Goal: Transaction & Acquisition: Purchase product/service

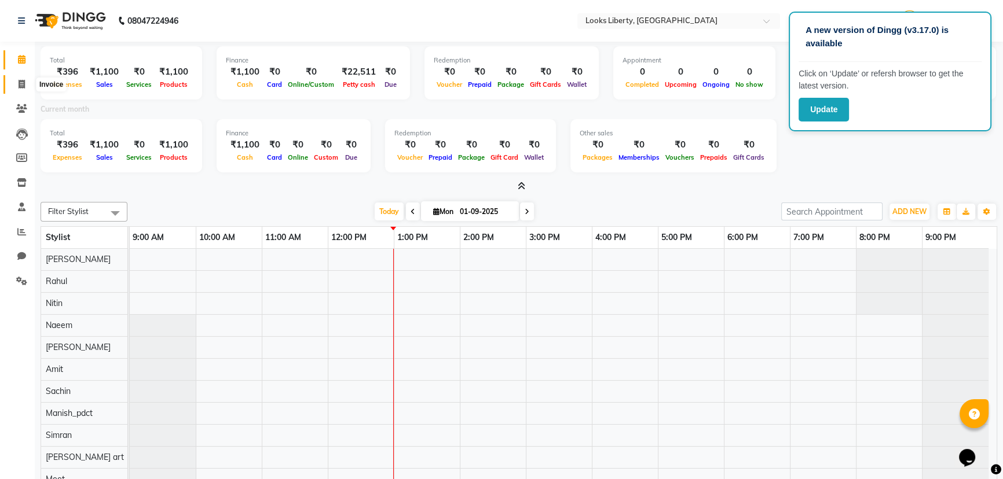
click at [22, 81] on icon at bounding box center [22, 84] width 6 height 9
select select "service"
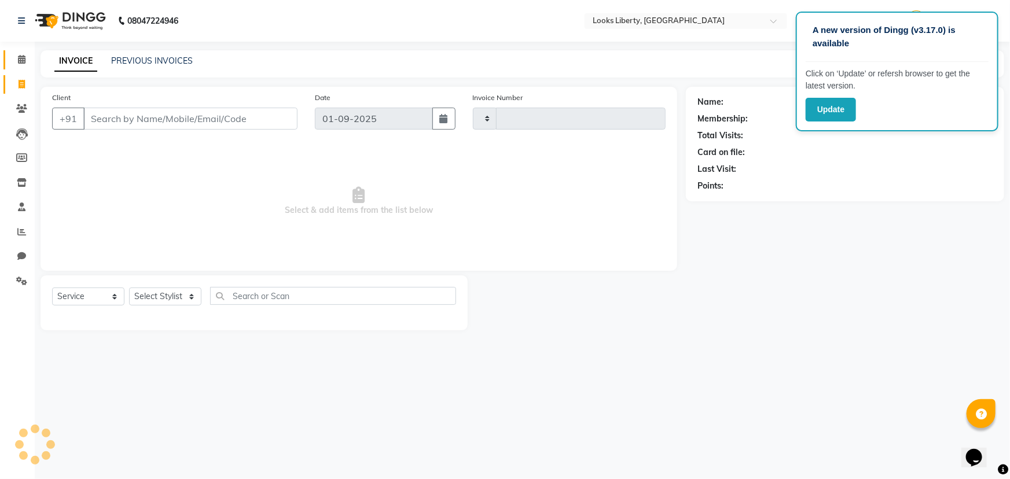
type input "2480"
select select "4321"
click at [135, 120] on input "Client" at bounding box center [190, 119] width 214 height 22
click at [854, 309] on div "Name: Membership: Total Visits: Card on file: Last Visit: Points:" at bounding box center [849, 209] width 327 height 244
click at [830, 272] on div "Name: Membership: Total Visits: Card on file: Last Visit: Points:" at bounding box center [849, 209] width 327 height 244
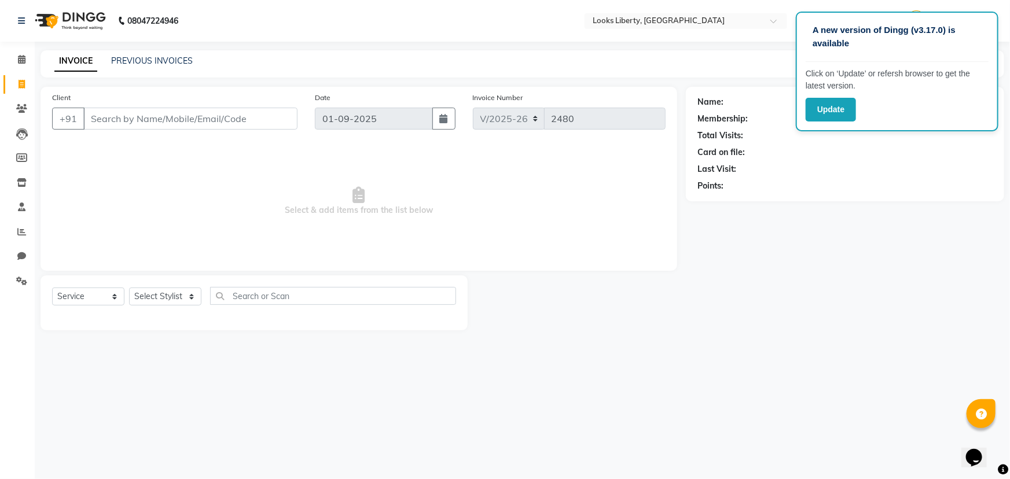
click at [831, 258] on div "Name: Membership: Total Visits: Card on file: Last Visit: Points:" at bounding box center [849, 209] width 327 height 244
click at [824, 110] on button "Update" at bounding box center [831, 110] width 50 height 24
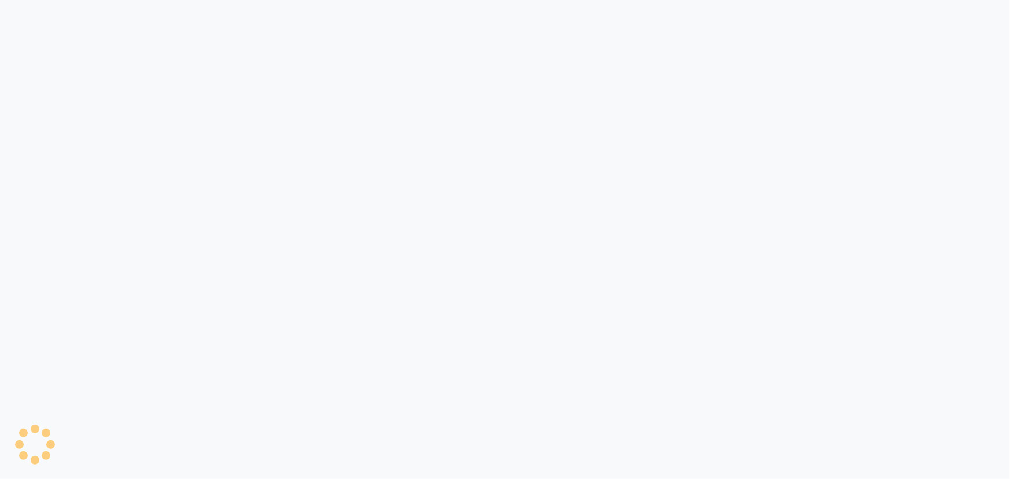
select select "4321"
select select "service"
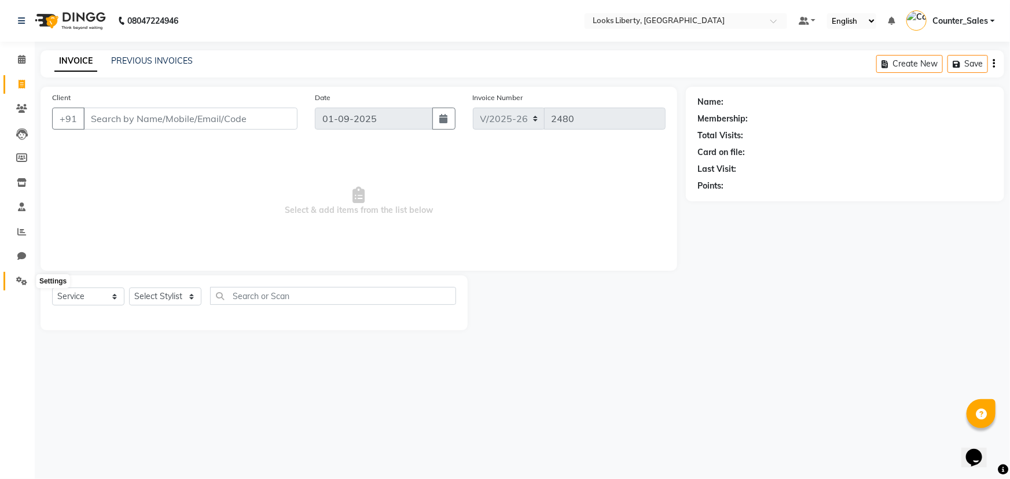
click at [26, 284] on icon at bounding box center [21, 281] width 11 height 9
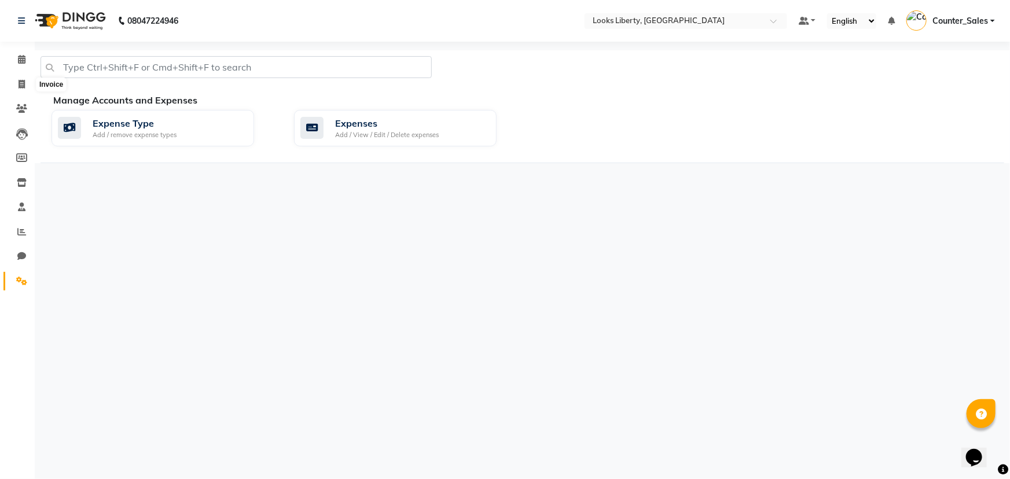
click at [34, 74] on div at bounding box center [236, 71] width 409 height 31
click at [23, 81] on icon at bounding box center [22, 84] width 6 height 9
select select "service"
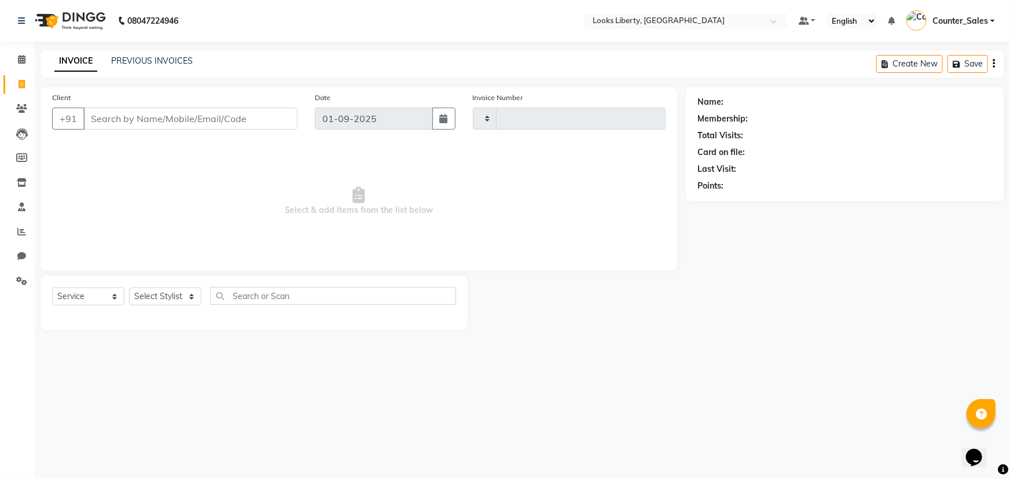
type input "2480"
select select "4321"
click at [143, 55] on div "PREVIOUS INVOICES" at bounding box center [152, 61] width 82 height 12
click at [142, 55] on div "PREVIOUS INVOICES" at bounding box center [152, 61] width 82 height 12
click at [144, 60] on link "PREVIOUS INVOICES" at bounding box center [152, 61] width 82 height 10
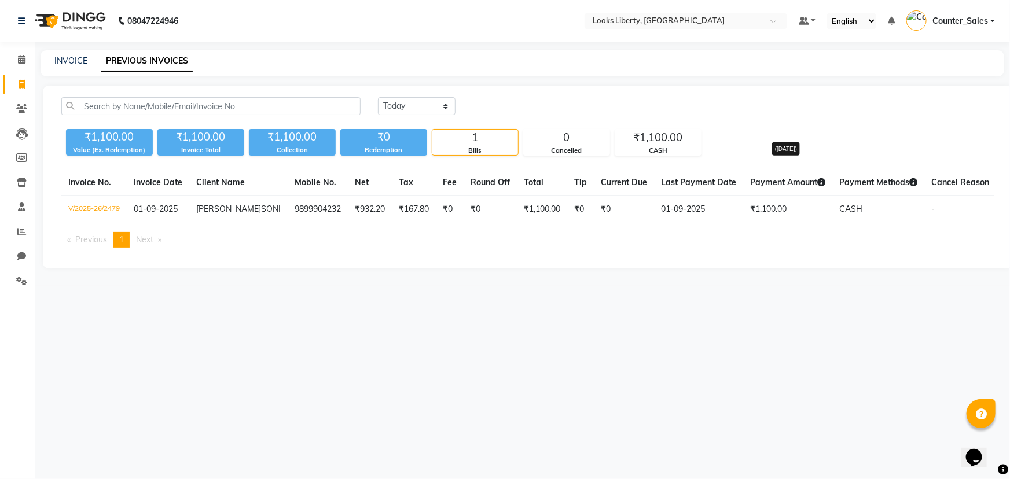
click at [817, 183] on icon at bounding box center [821, 182] width 8 height 8
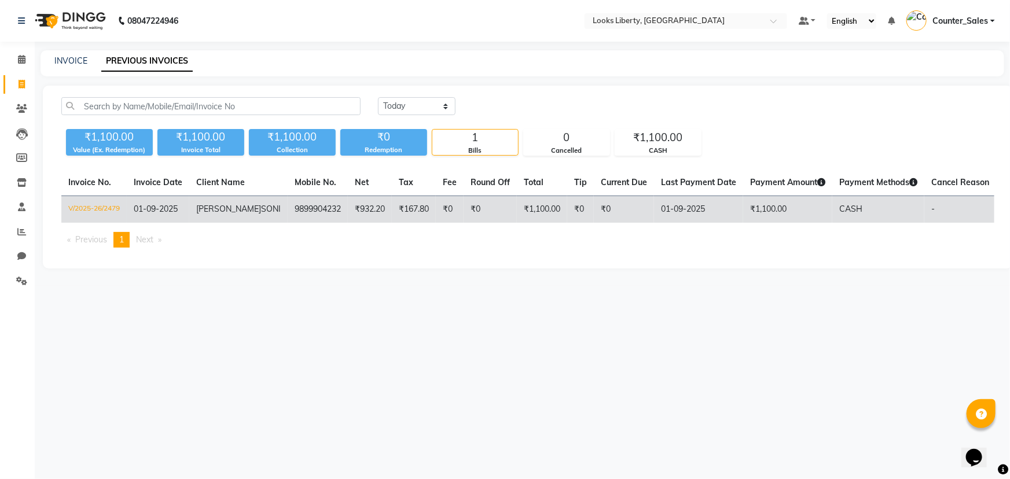
click at [107, 223] on td "V/2025-26/2479" at bounding box center [93, 209] width 65 height 27
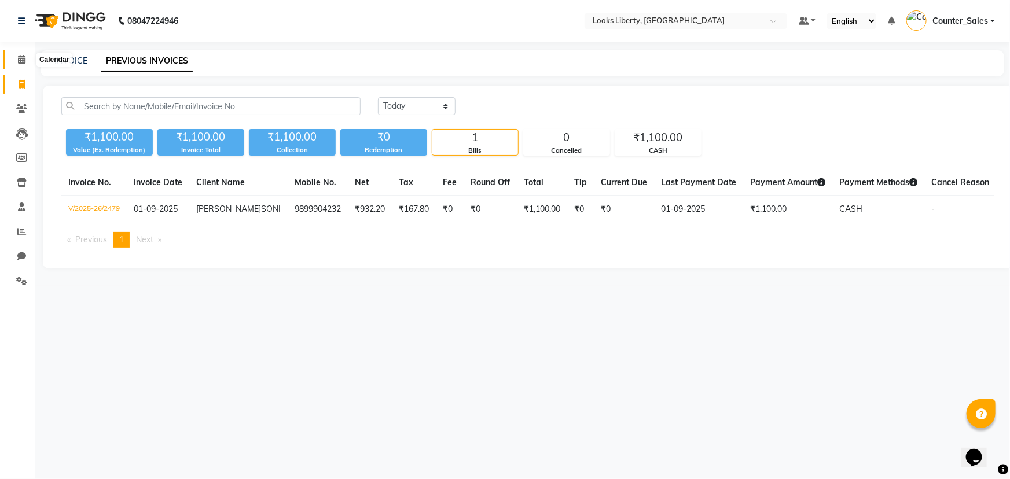
click at [17, 60] on span at bounding box center [22, 59] width 20 height 13
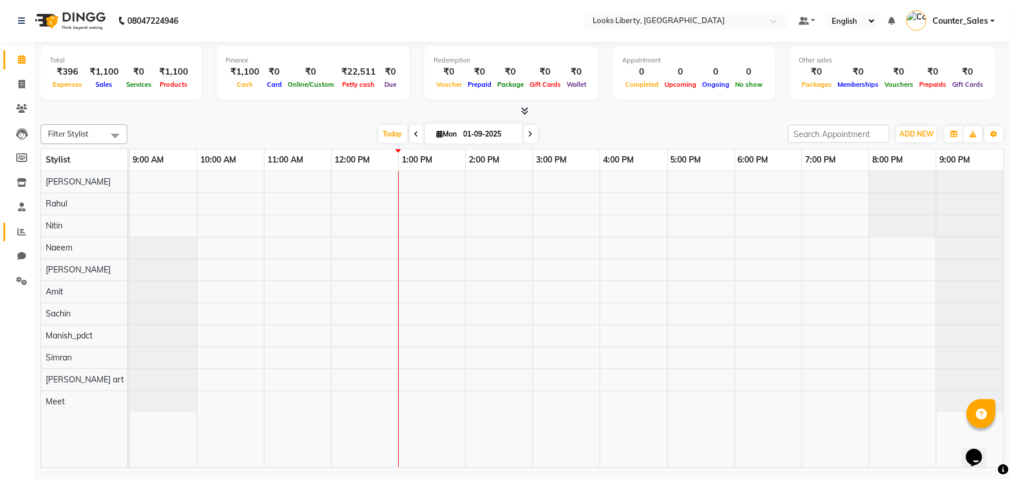
click at [27, 225] on link "Reports" at bounding box center [17, 232] width 28 height 19
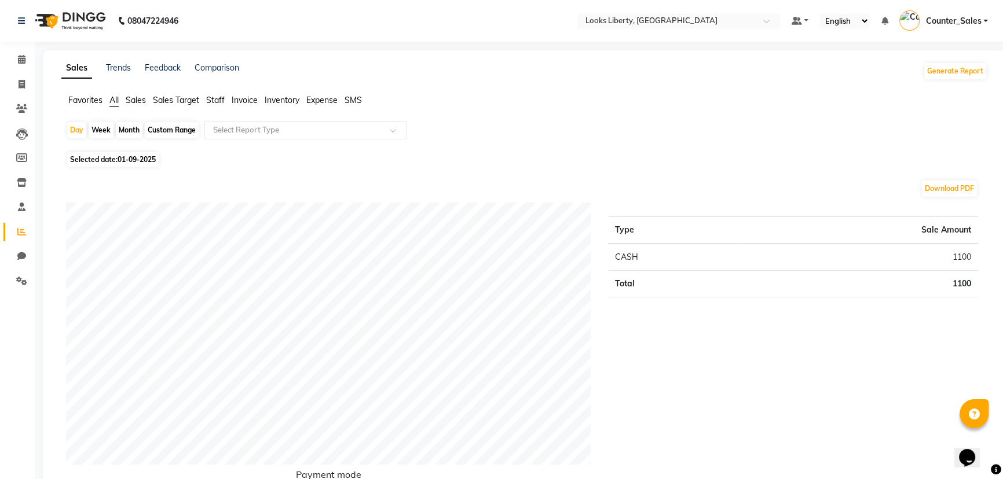
click at [212, 99] on span "Staff" at bounding box center [215, 100] width 19 height 10
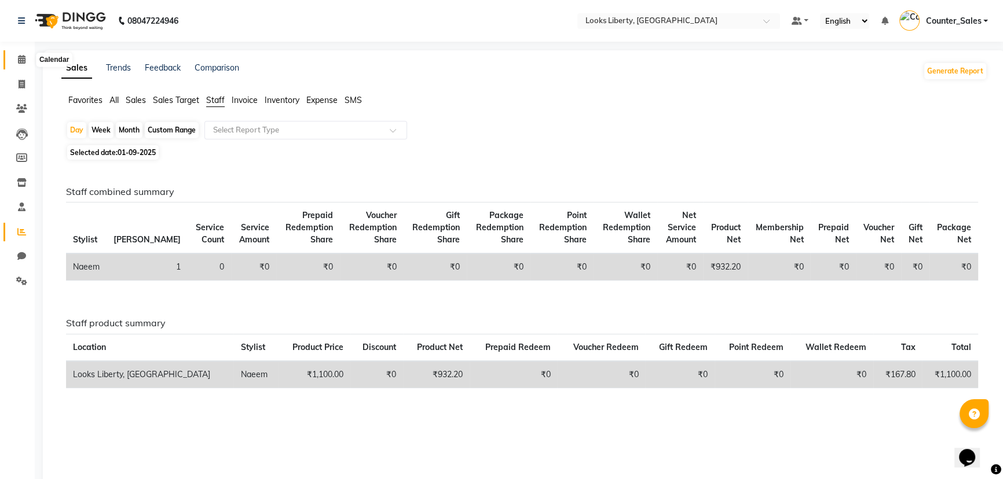
click at [28, 58] on span at bounding box center [22, 59] width 20 height 13
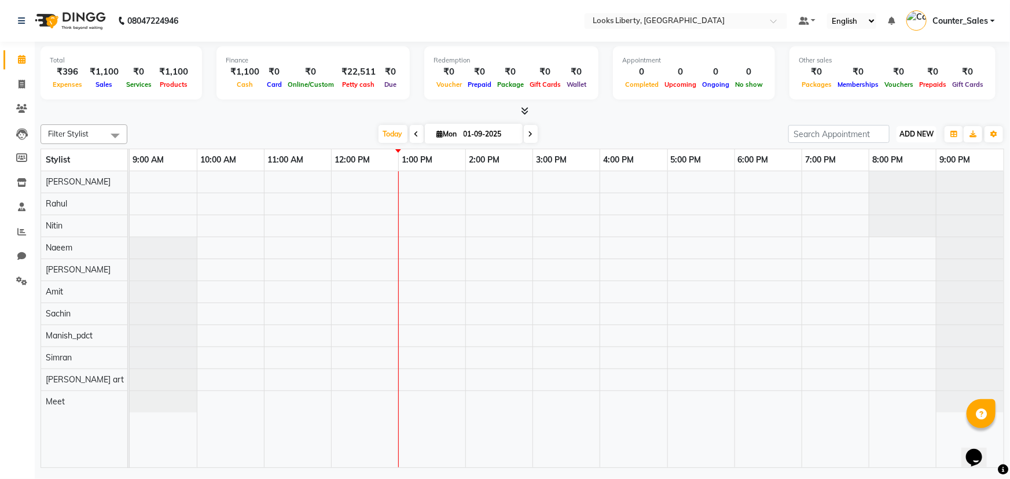
click at [922, 134] on span "ADD NEW" at bounding box center [917, 134] width 34 height 9
click at [887, 186] on link "Add Expense" at bounding box center [890, 185] width 91 height 15
select select "1"
select select "3126"
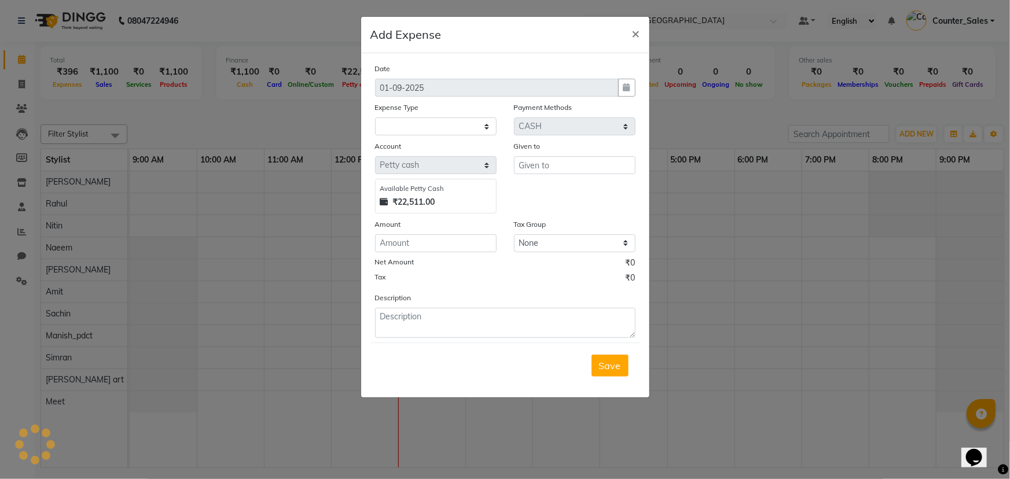
click at [429, 117] on div "Expense Type" at bounding box center [436, 109] width 122 height 16
click at [442, 137] on div "Date [DATE] Expense Type Select Bank Deposit Blinkit Cash Handover CLIENT Clien…" at bounding box center [505, 201] width 261 height 276
click at [441, 131] on select "Select Bank Deposit Blinkit Cash Handover CLIENT Client ordered food Client Ref…" at bounding box center [436, 127] width 122 height 18
select select "24391"
click at [375, 118] on select "Select Bank Deposit Blinkit Cash Handover CLIENT Client ordered food Client Ref…" at bounding box center [436, 127] width 122 height 18
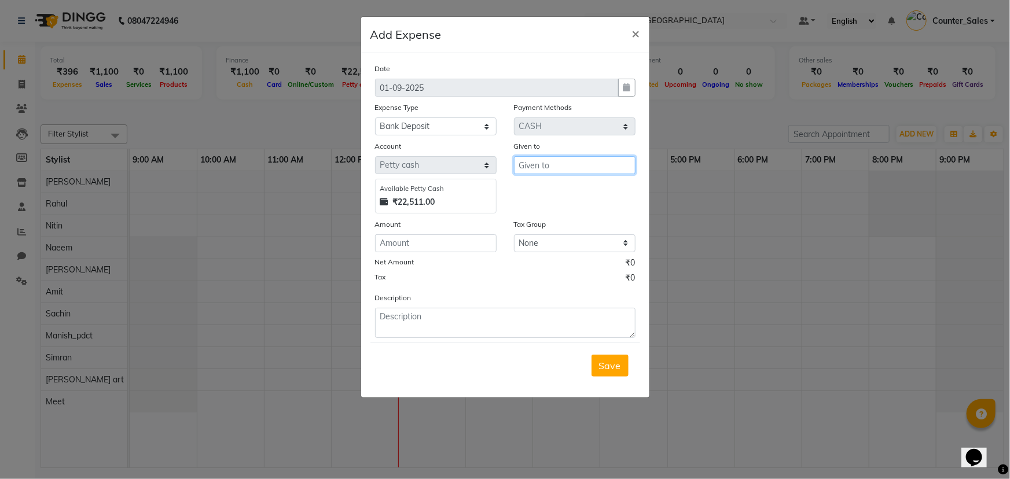
drag, startPoint x: 526, startPoint y: 161, endPoint x: 538, endPoint y: 169, distance: 14.1
click at [530, 162] on input "text" at bounding box center [575, 165] width 122 height 18
click at [555, 193] on button "Nitin" at bounding box center [560, 190] width 91 height 19
type input "Nitin"
click at [386, 243] on input "number" at bounding box center [436, 243] width 122 height 18
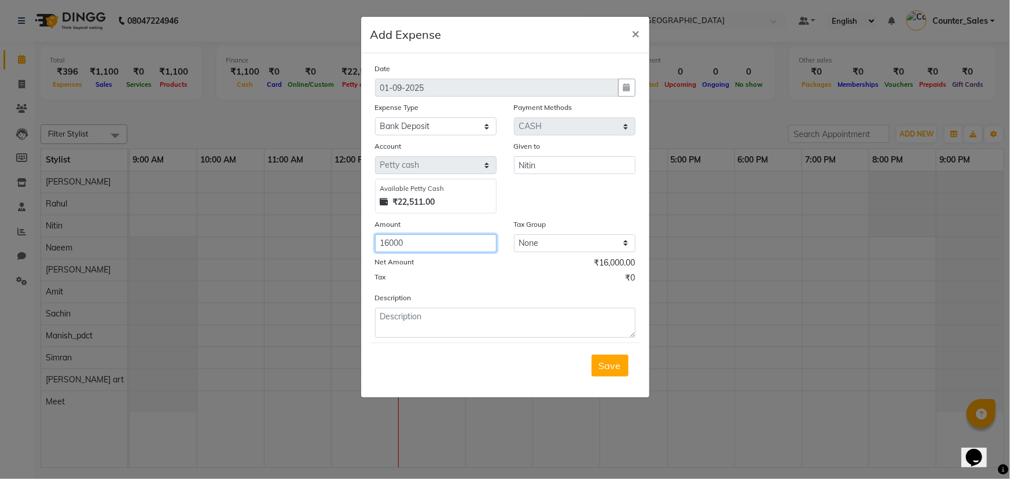
type input "16000"
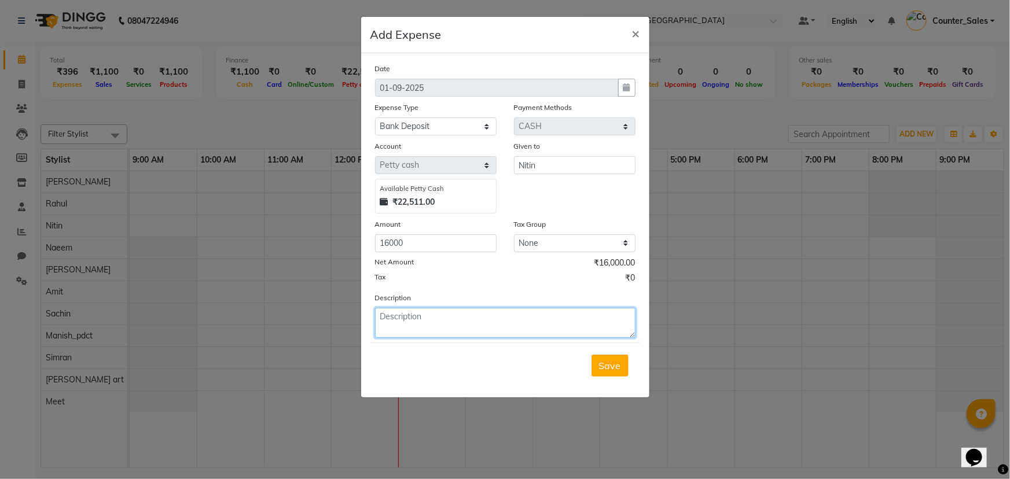
click at [413, 330] on textarea at bounding box center [505, 323] width 261 height 30
type textarea "ICICI BANK"
click at [617, 370] on span "Save" at bounding box center [610, 366] width 22 height 12
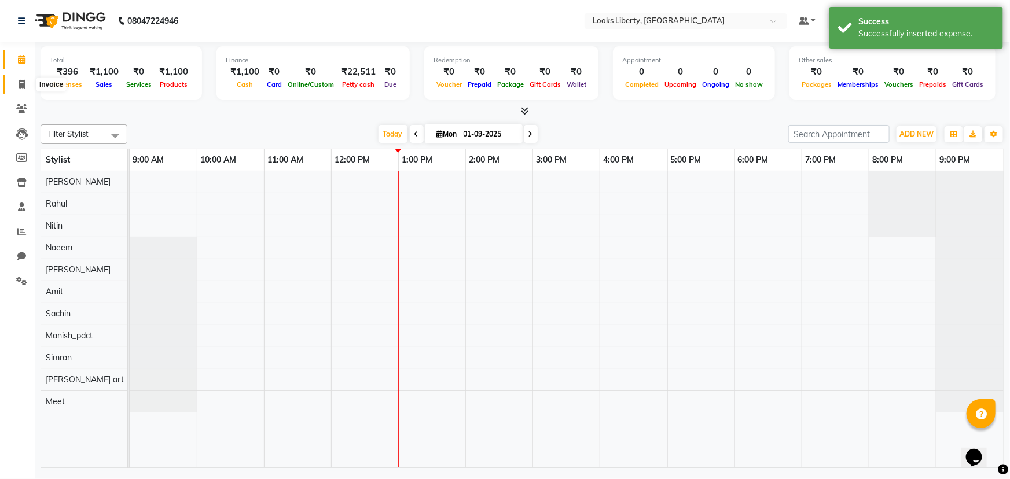
drag, startPoint x: 25, startPoint y: 88, endPoint x: 21, endPoint y: 61, distance: 26.9
click at [25, 88] on span at bounding box center [22, 84] width 20 height 13
click at [21, 61] on icon at bounding box center [22, 59] width 8 height 9
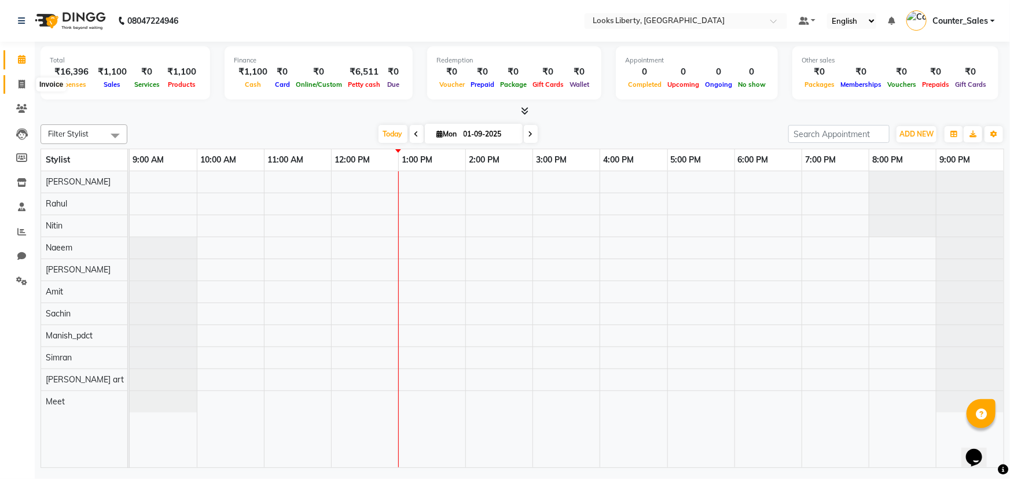
click at [23, 82] on icon at bounding box center [22, 84] width 6 height 9
select select "service"
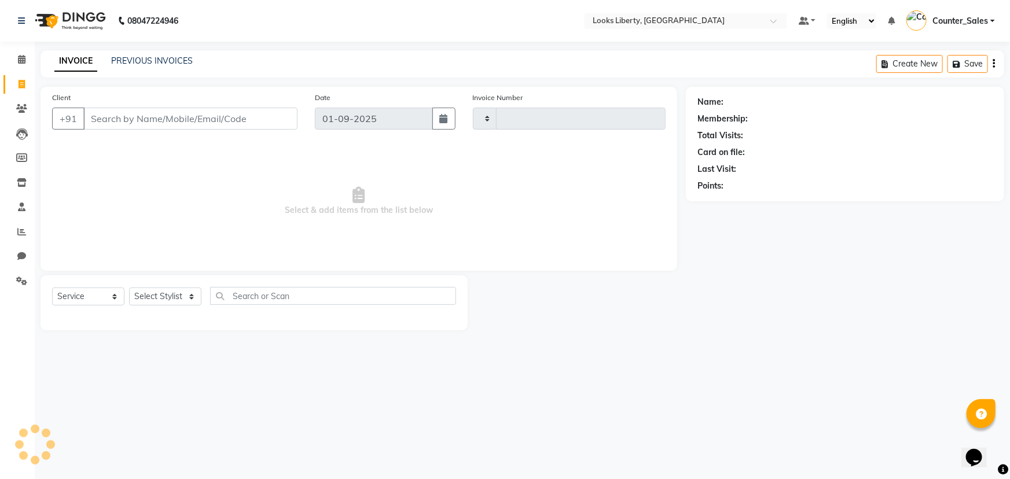
type input "2480"
select select "4321"
click at [138, 113] on input "Client" at bounding box center [190, 119] width 214 height 22
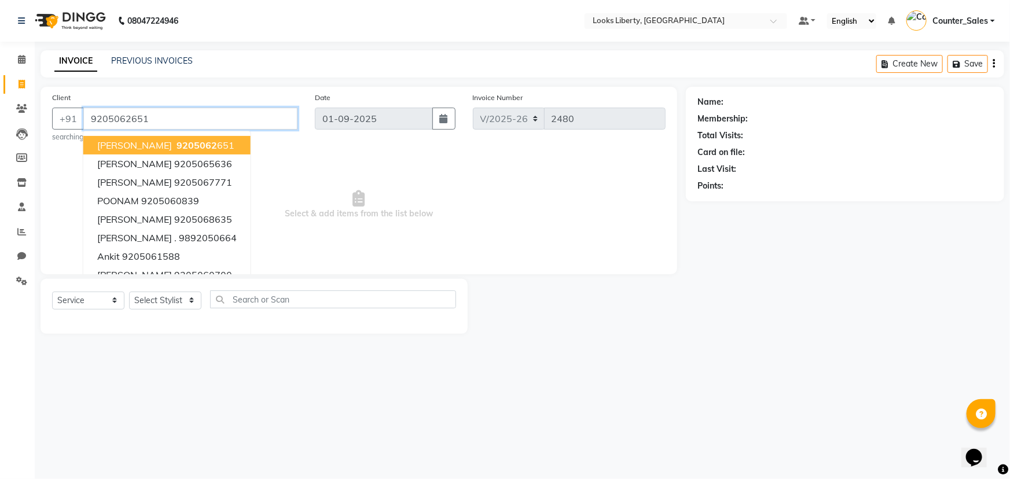
type input "9205062651"
select select "1: Object"
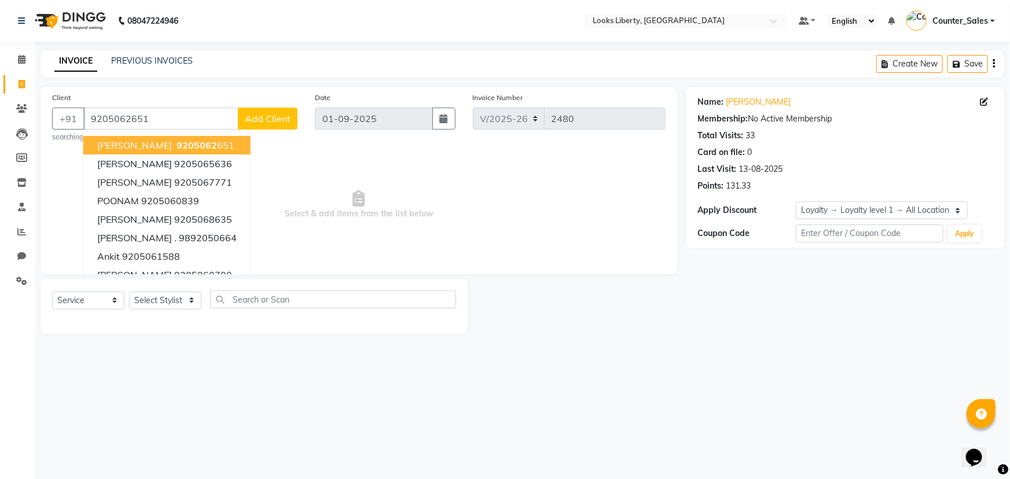
click at [395, 188] on span "Select & add items from the list below" at bounding box center [359, 205] width 614 height 116
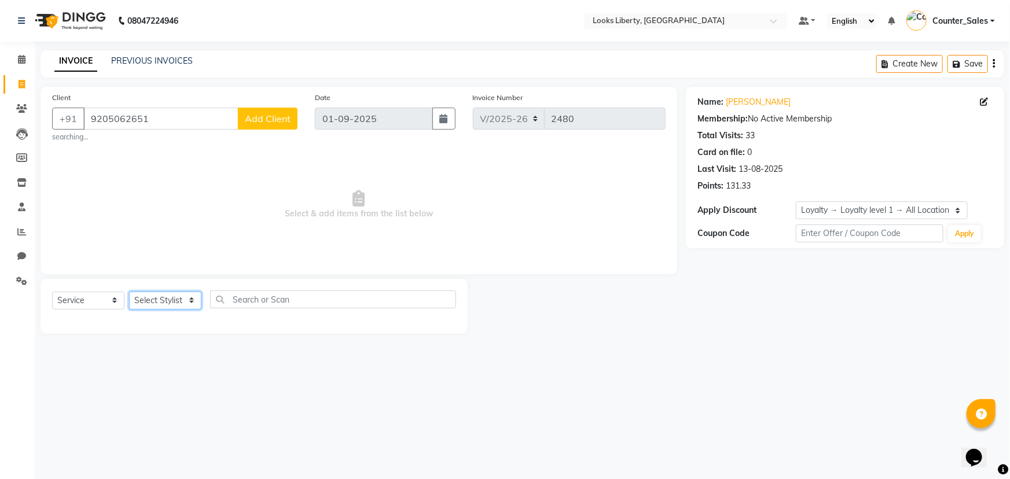
click at [145, 296] on select "Select Stylist [PERSON_NAME] art Counter_Sales Manish_pdct Meet [PERSON_NAME] […" at bounding box center [165, 301] width 72 height 18
select select "29659"
click at [129, 292] on select "Select Stylist [PERSON_NAME] art Counter_Sales Manish_pdct Meet [PERSON_NAME] […" at bounding box center [165, 301] width 72 height 18
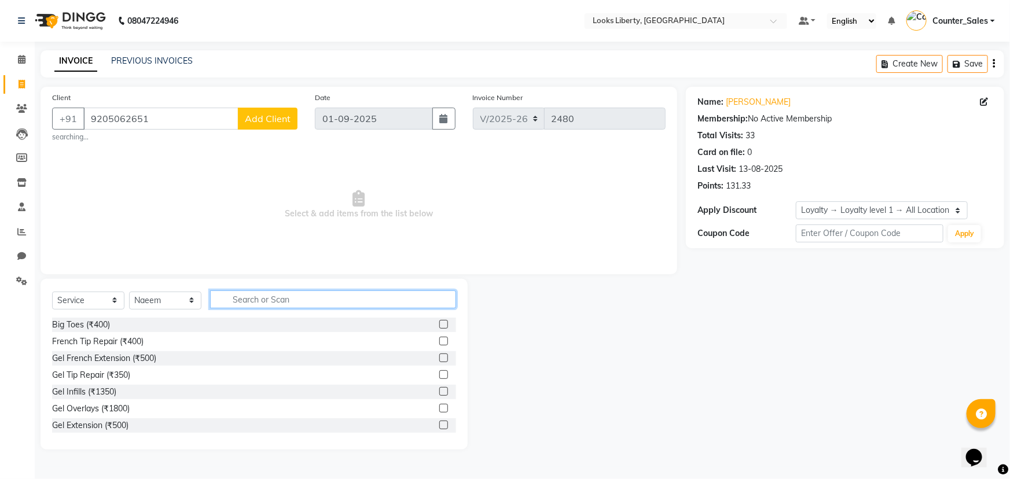
click at [248, 299] on input "text" at bounding box center [333, 300] width 246 height 18
type input "CUT"
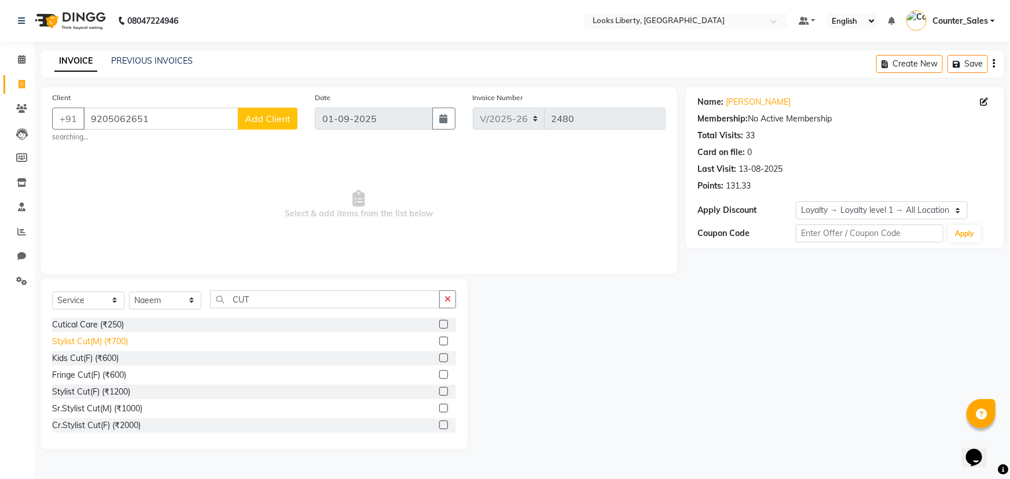
click at [101, 342] on div "Stylist Cut(M) (₹700)" at bounding box center [90, 342] width 76 height 12
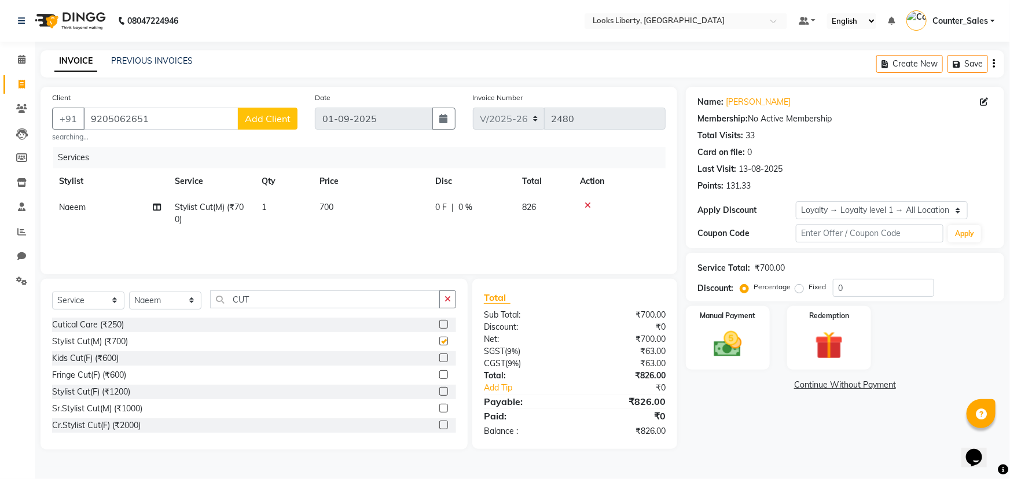
checkbox input "false"
click at [384, 217] on td "700" at bounding box center [371, 214] width 116 height 38
select select "29659"
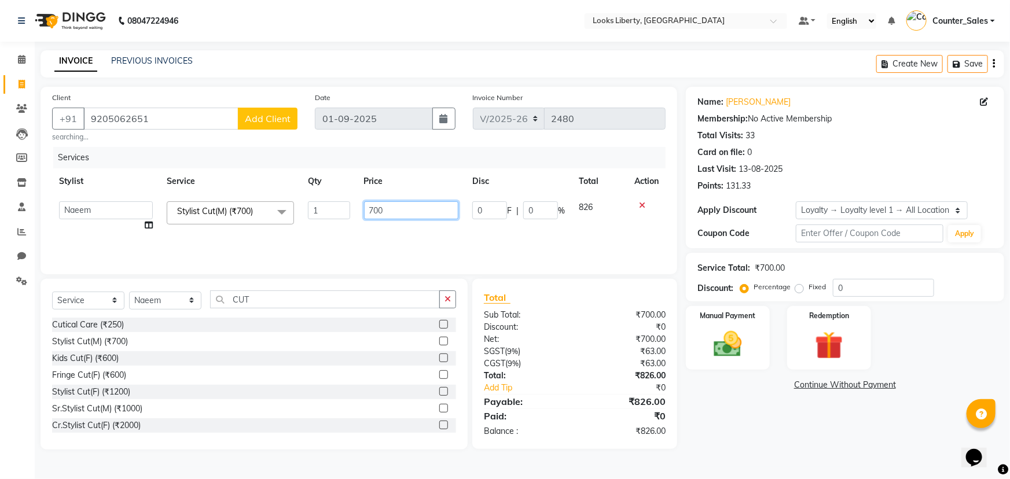
click at [383, 207] on input "700" at bounding box center [411, 210] width 95 height 18
type input "7"
type input "508.5"
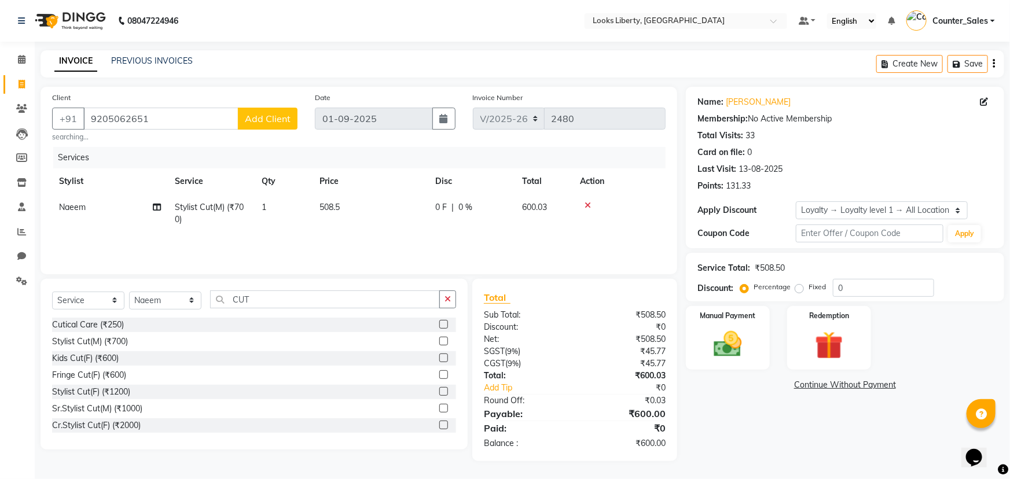
click at [364, 241] on div "Services Stylist Service Qty Price Disc Total Action Naeem Stylist Cut(M) (₹700…" at bounding box center [359, 205] width 614 height 116
click at [318, 299] on input "CUT" at bounding box center [325, 300] width 230 height 18
click at [289, 301] on input "CUT" at bounding box center [325, 300] width 230 height 18
type input "C"
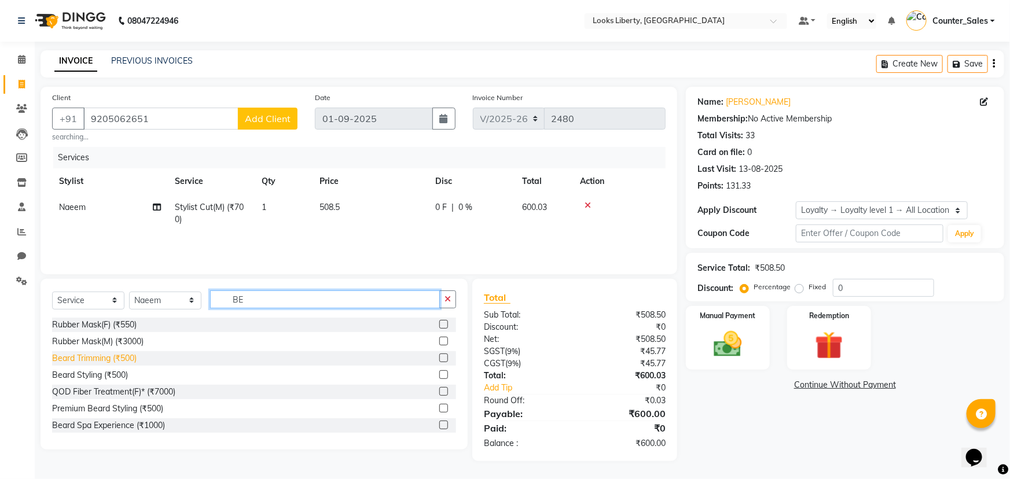
type input "BE"
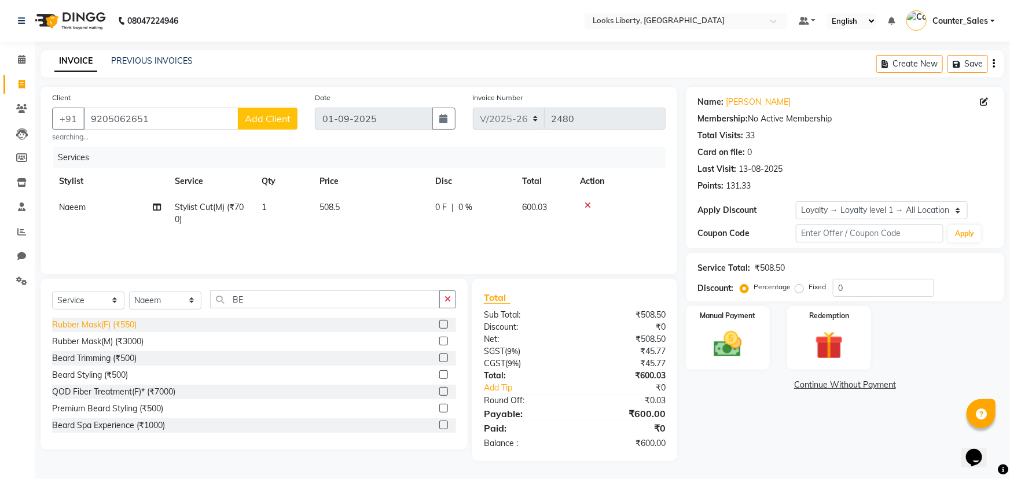
drag, startPoint x: 116, startPoint y: 357, endPoint x: 120, endPoint y: 351, distance: 7.4
click at [116, 357] on div "Beard Trimming (₹500)" at bounding box center [94, 359] width 85 height 12
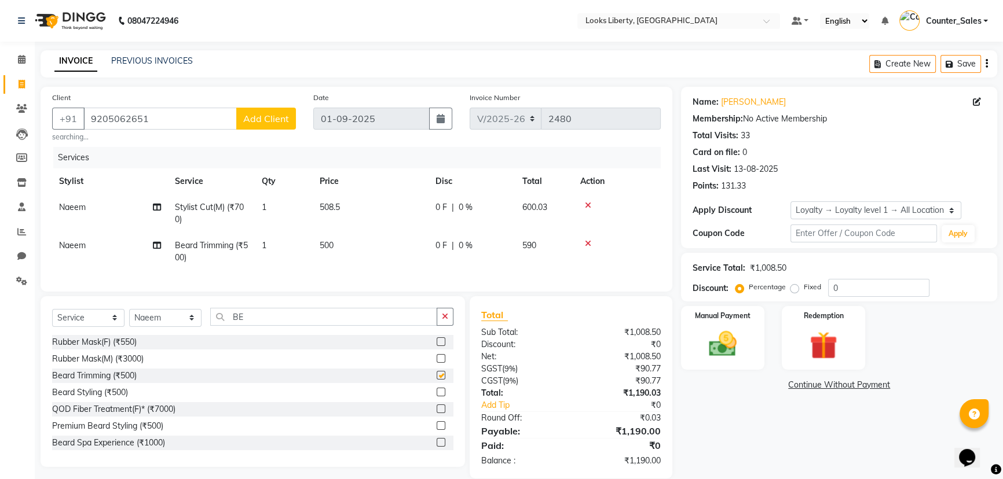
checkbox input "false"
click at [373, 247] on td "500" at bounding box center [371, 252] width 116 height 38
select select "29659"
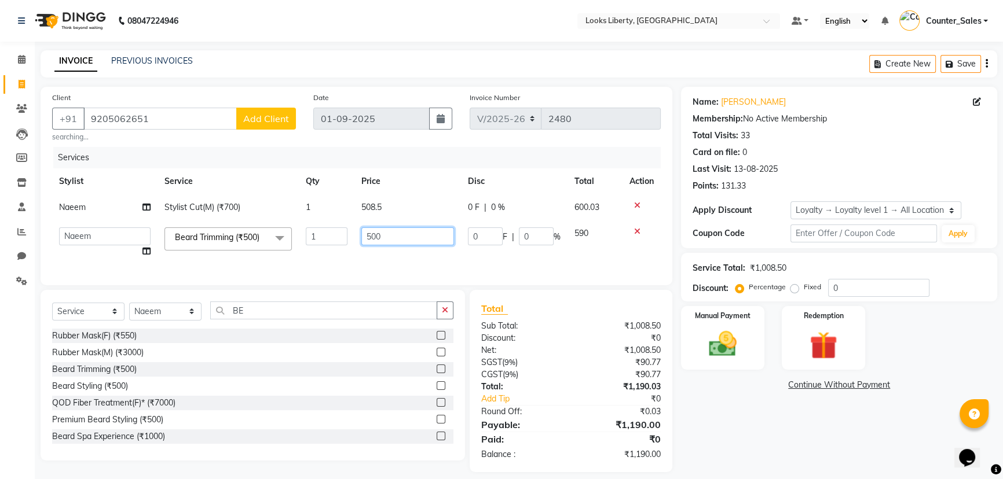
click at [388, 239] on input "500" at bounding box center [407, 237] width 93 height 18
type input "5"
type input "3"
type input "212"
click at [384, 260] on td "212" at bounding box center [407, 243] width 107 height 44
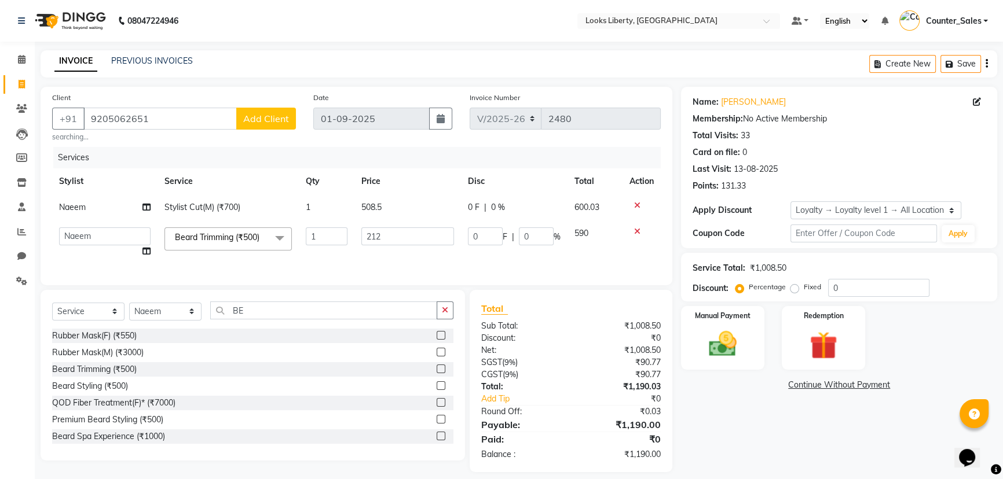
select select "29659"
click at [446, 314] on icon "button" at bounding box center [445, 310] width 6 height 8
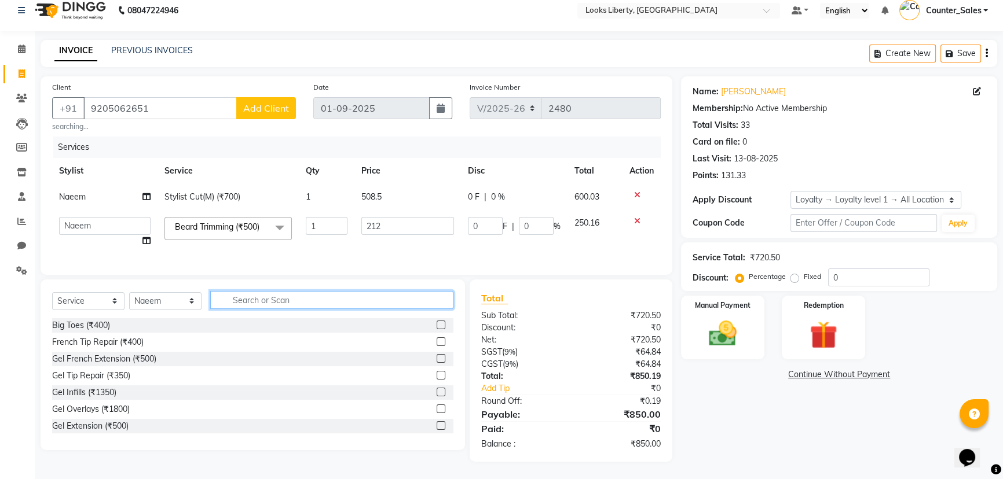
scroll to position [19, 0]
click at [735, 318] on img at bounding box center [722, 333] width 47 height 33
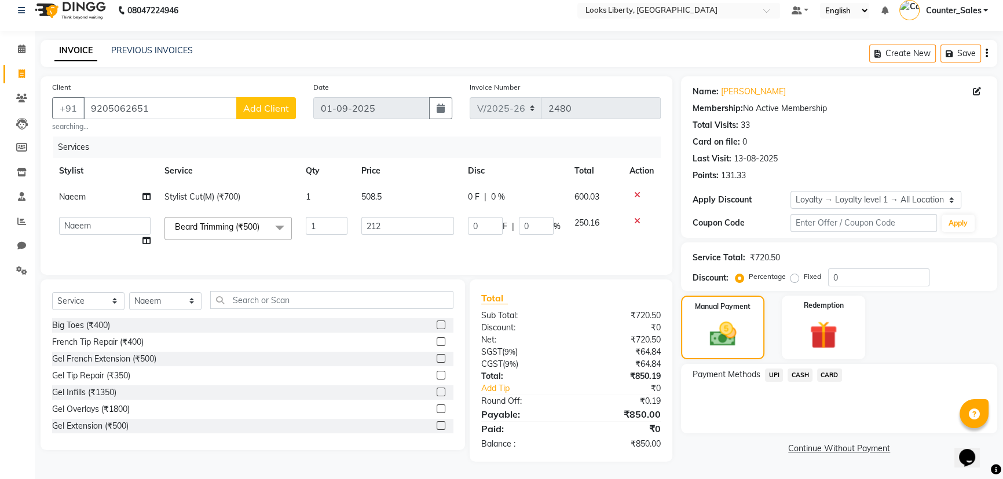
click at [797, 369] on span "CASH" at bounding box center [799, 375] width 25 height 13
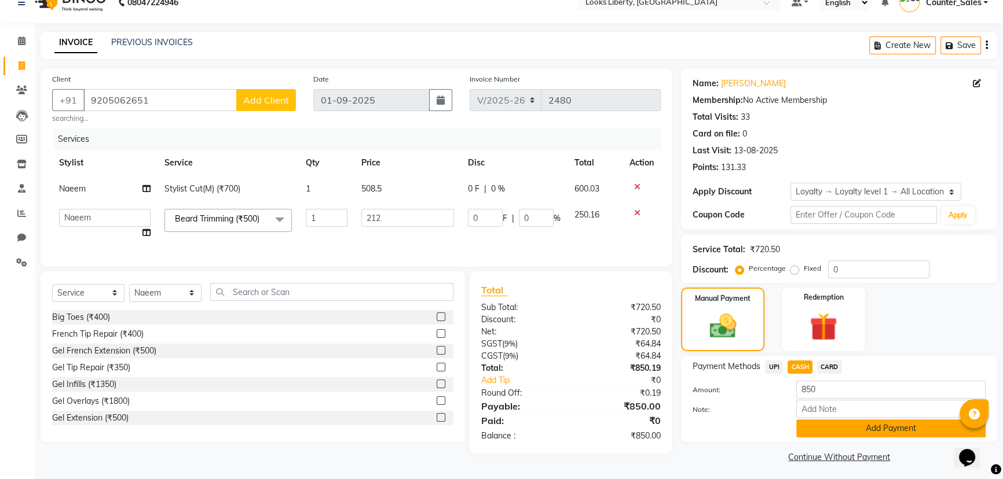
click at [845, 420] on button "Add Payment" at bounding box center [890, 429] width 189 height 18
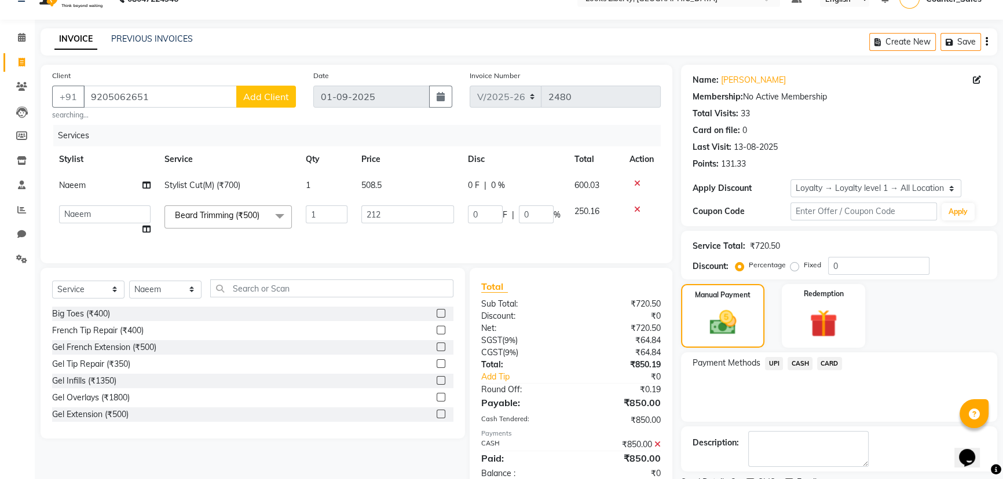
scroll to position [71, 0]
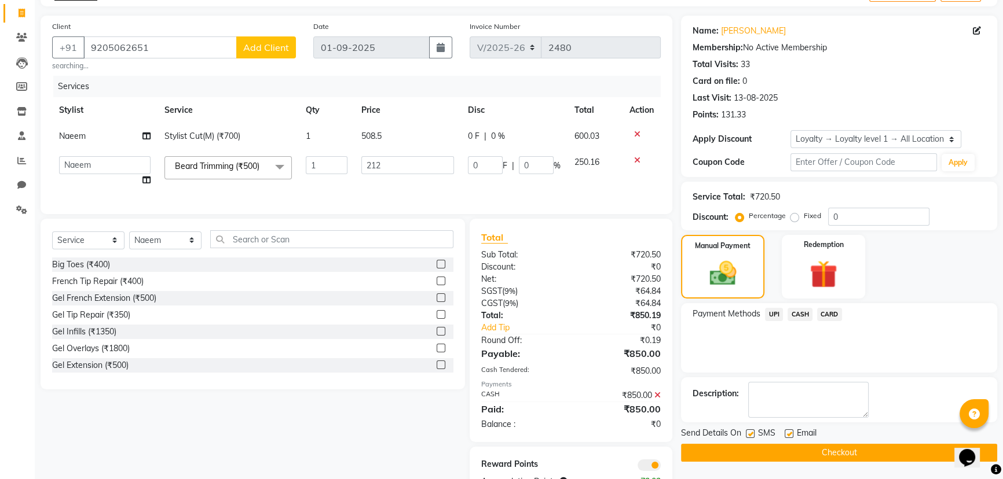
click at [804, 448] on button "Checkout" at bounding box center [839, 453] width 316 height 18
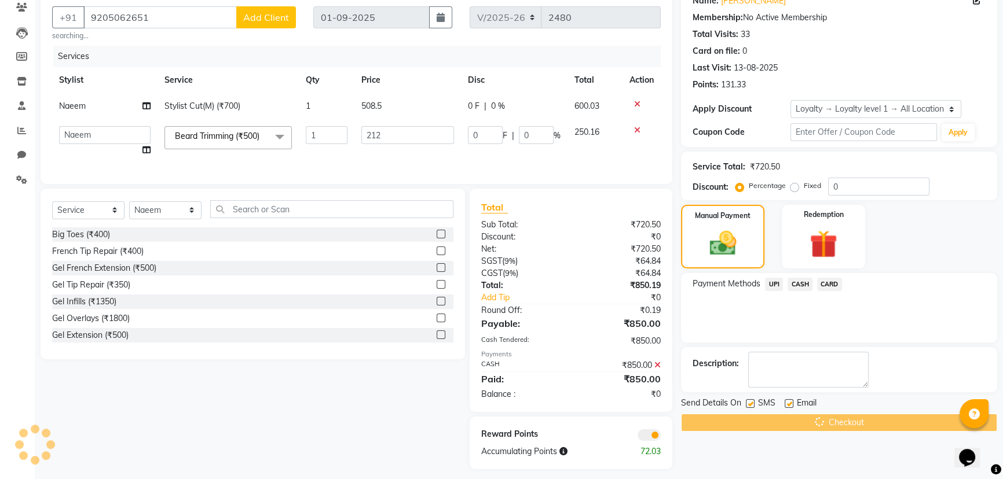
scroll to position [118, 0]
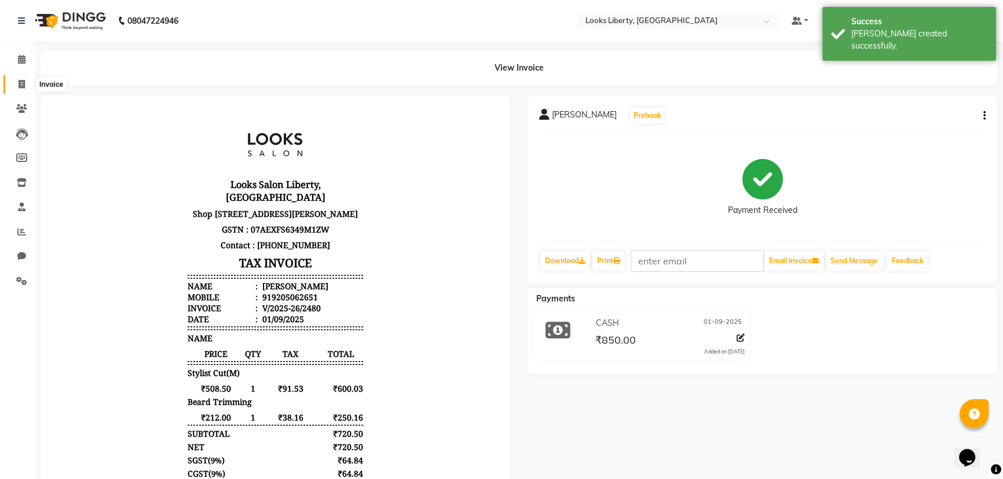
click at [17, 82] on span at bounding box center [22, 84] width 20 height 13
select select "4321"
select select "service"
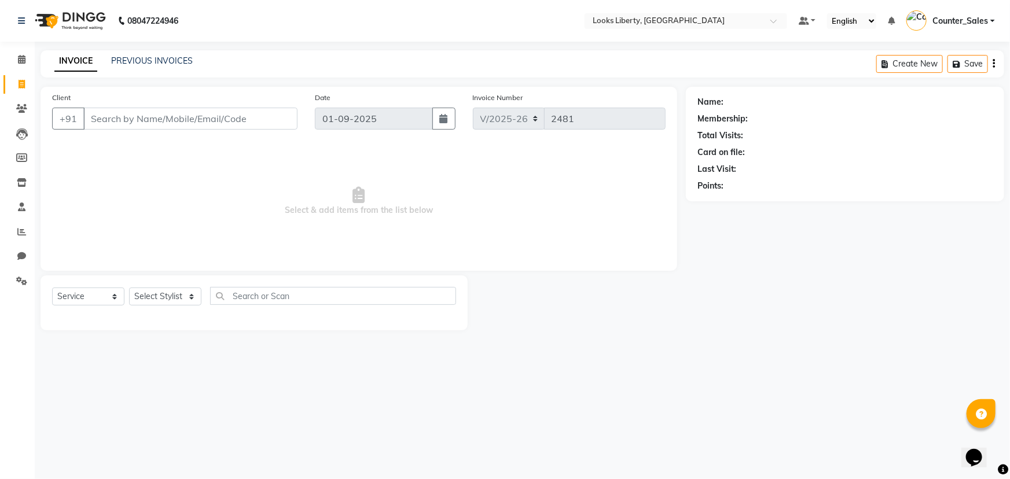
click at [196, 123] on input "Client" at bounding box center [190, 119] width 214 height 22
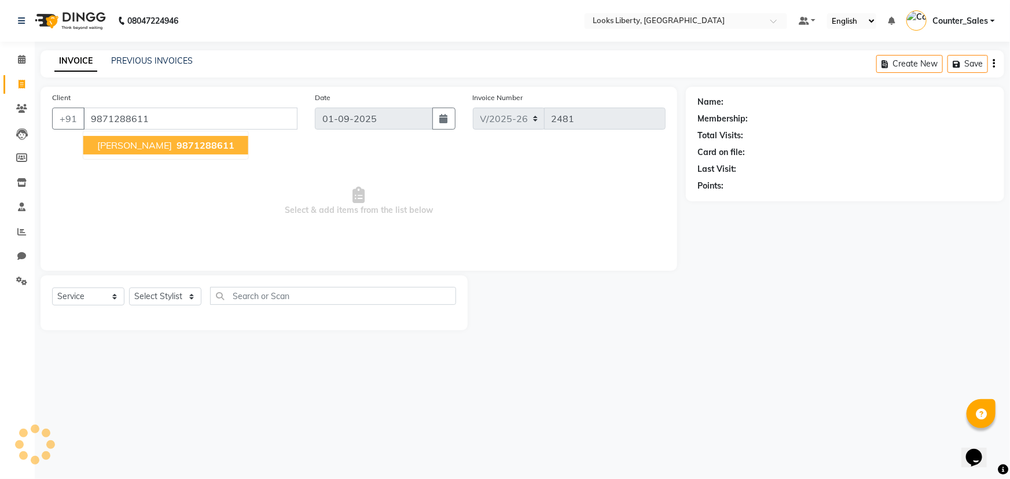
type input "9871288611"
select select "1: Object"
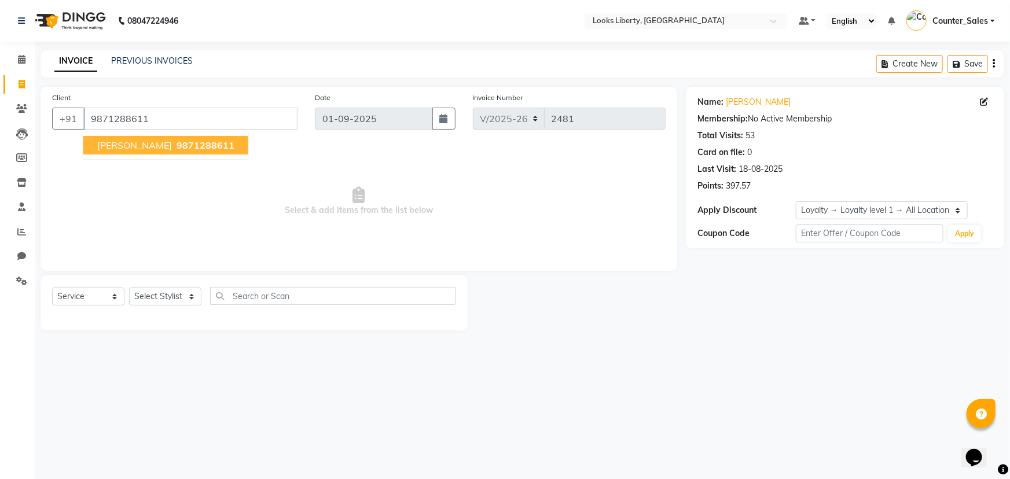
click at [257, 210] on span "Select & add items from the list below" at bounding box center [359, 202] width 614 height 116
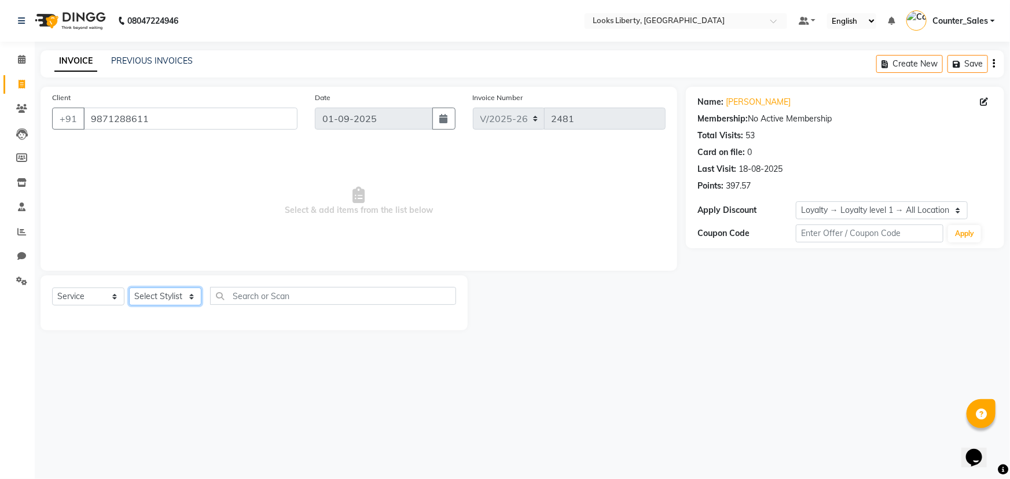
click at [178, 295] on select "Select Stylist [PERSON_NAME] art Counter_Sales Manish_pdct Meet [PERSON_NAME] […" at bounding box center [165, 297] width 72 height 18
click at [233, 301] on input "text" at bounding box center [333, 296] width 246 height 18
click at [244, 298] on input "text" at bounding box center [333, 296] width 246 height 18
click at [164, 292] on select "Select Stylist [PERSON_NAME] art Counter_Sales Manish_pdct Meet [PERSON_NAME] […" at bounding box center [165, 297] width 72 height 18
select select "29659"
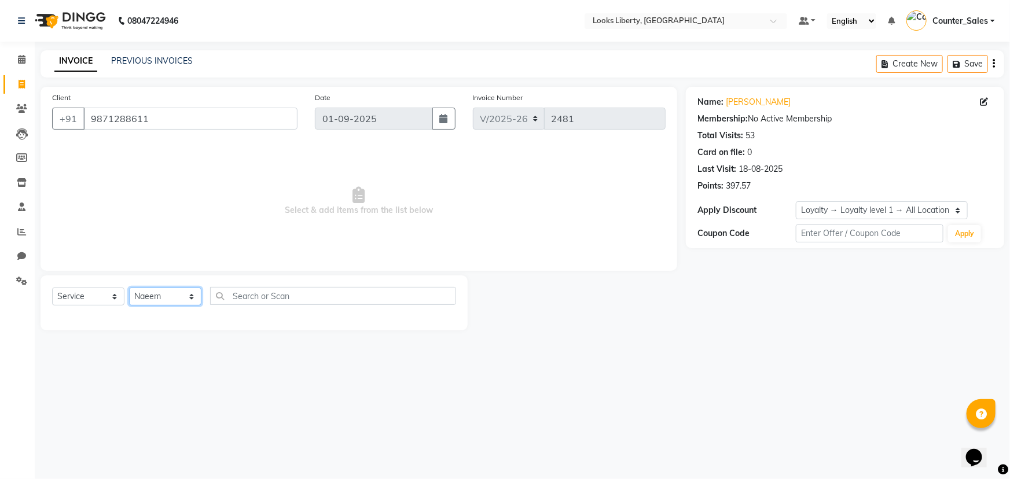
click at [129, 288] on select "Select Stylist [PERSON_NAME] art Counter_Sales Manish_pdct Meet [PERSON_NAME] […" at bounding box center [165, 297] width 72 height 18
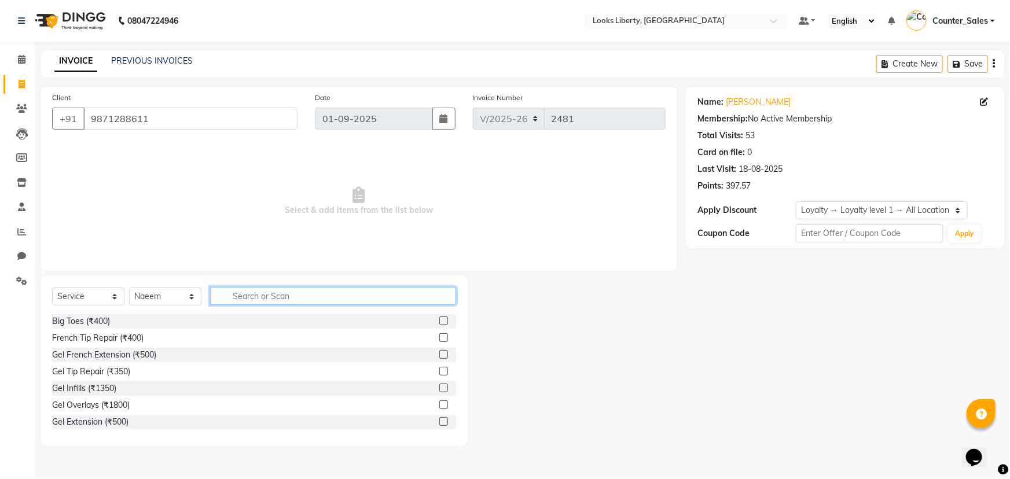
click at [269, 296] on input "text" at bounding box center [333, 296] width 246 height 18
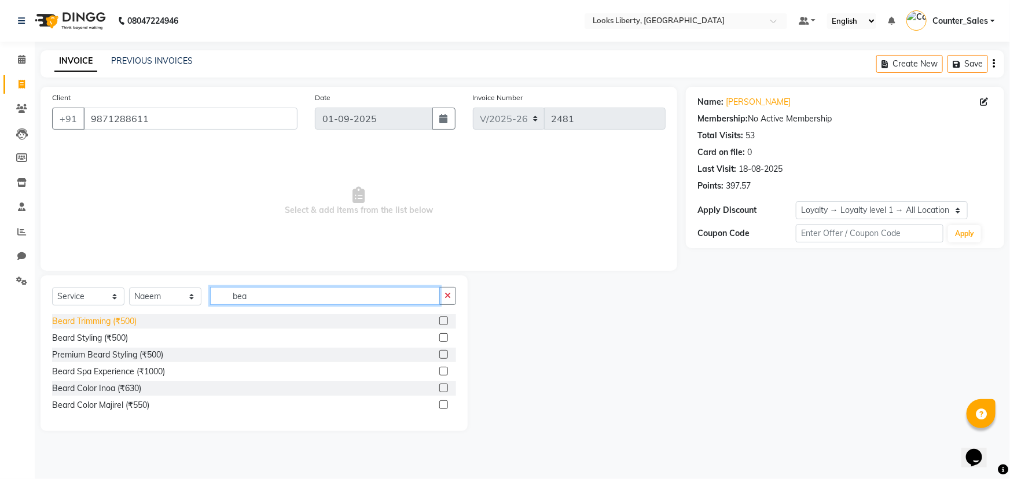
type input "bea"
click at [110, 322] on div "Beard Trimming (₹500)" at bounding box center [94, 322] width 85 height 12
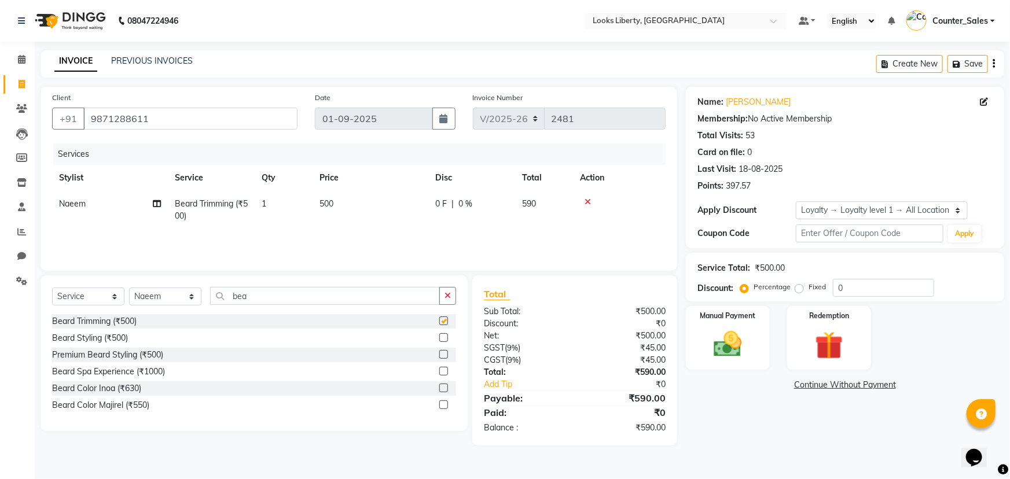
checkbox input "false"
click at [373, 204] on td "500" at bounding box center [371, 210] width 116 height 38
select select "29659"
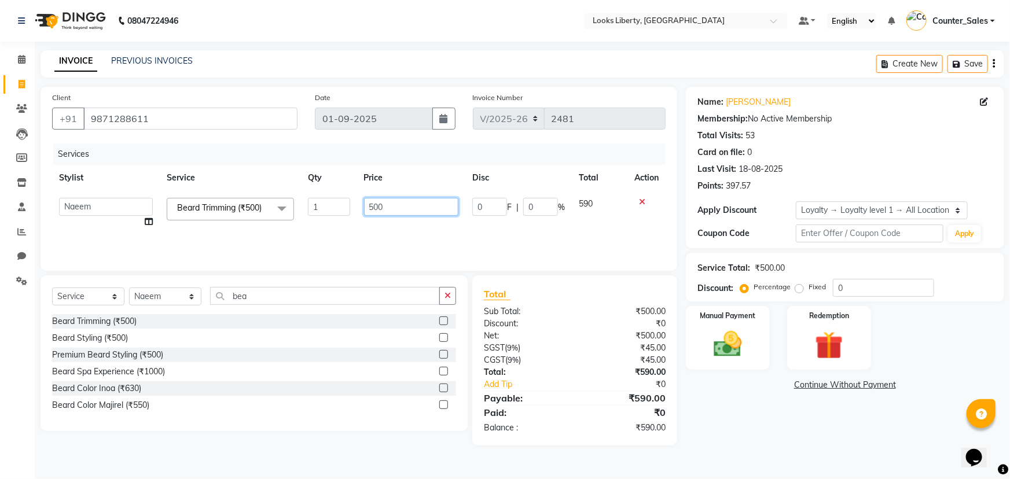
click at [396, 208] on input "500" at bounding box center [411, 207] width 95 height 18
type input "5"
type input "212"
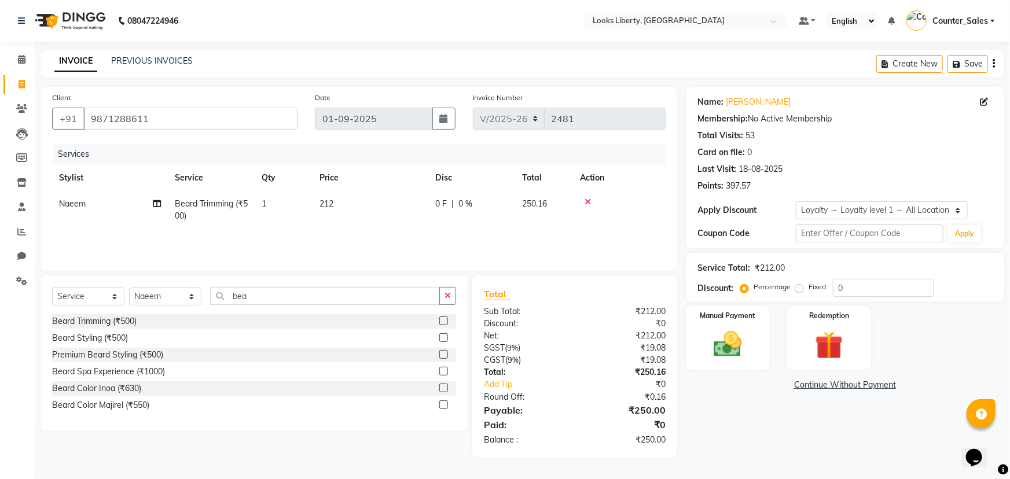
click at [398, 237] on div "Services Stylist Service Qty Price Disc Total Action [PERSON_NAME] Trimming (₹5…" at bounding box center [359, 202] width 614 height 116
click at [732, 327] on div "Manual Payment" at bounding box center [727, 338] width 87 height 67
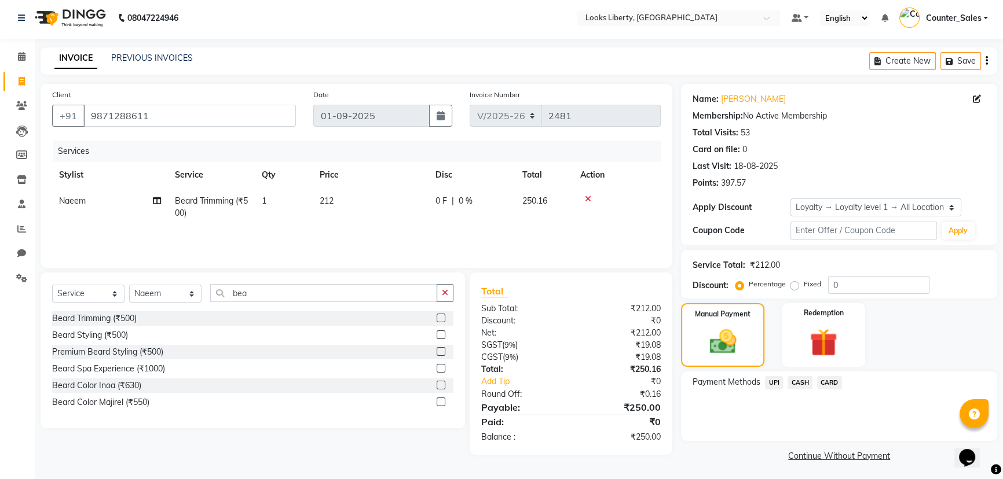
scroll to position [5, 0]
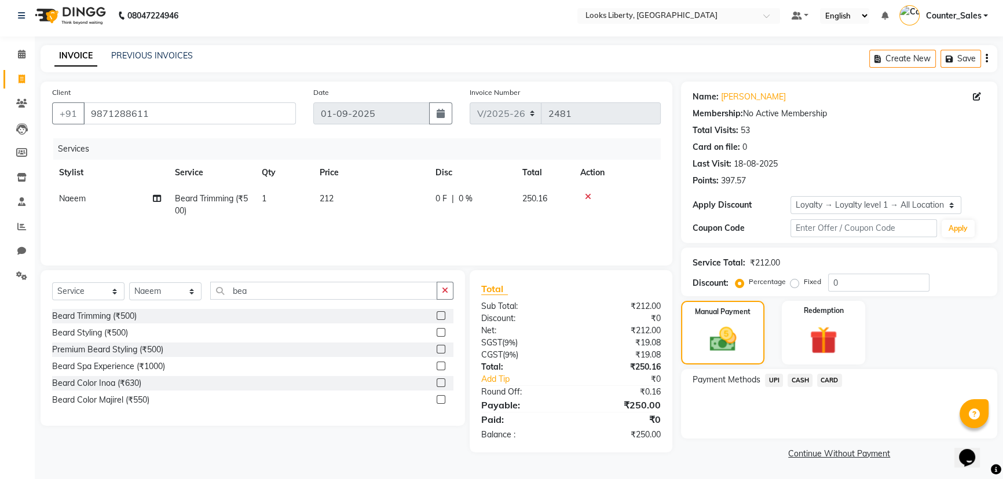
click at [802, 380] on span "CASH" at bounding box center [799, 380] width 25 height 13
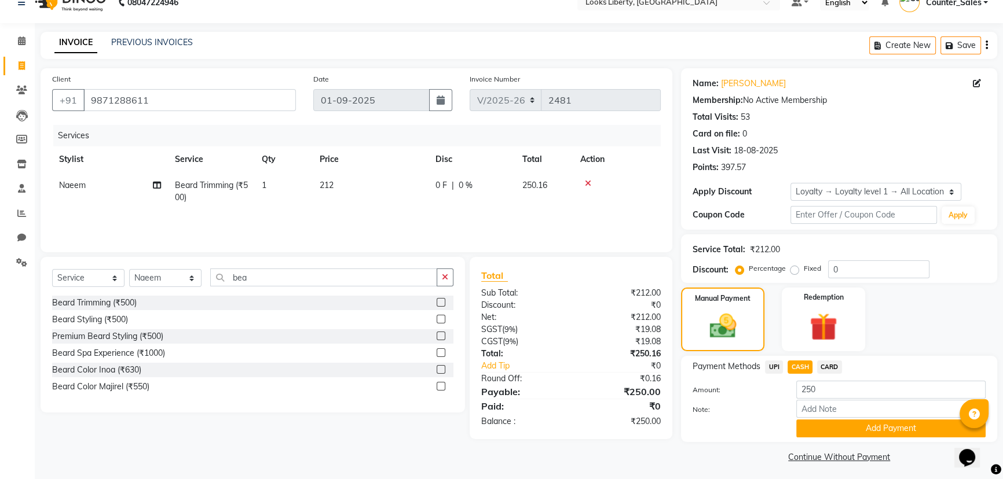
scroll to position [22, 0]
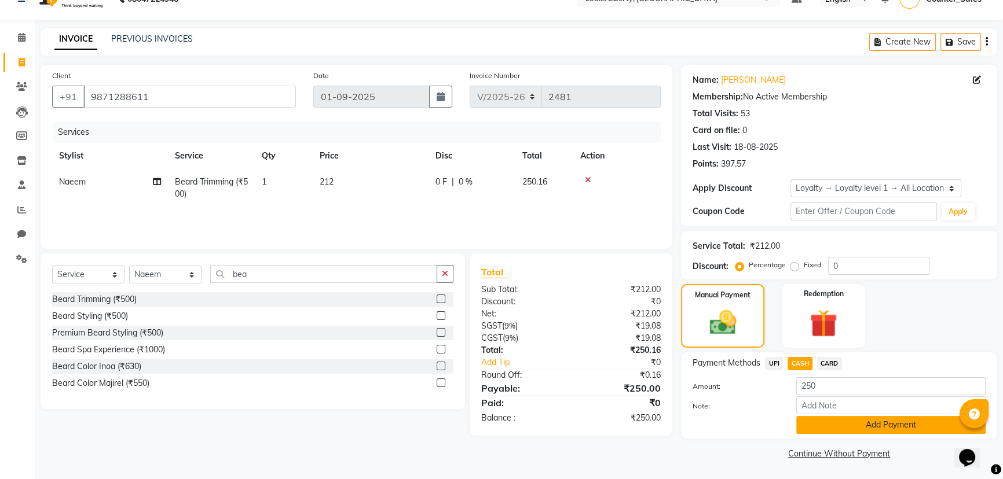
click at [840, 420] on button "Add Payment" at bounding box center [890, 425] width 189 height 18
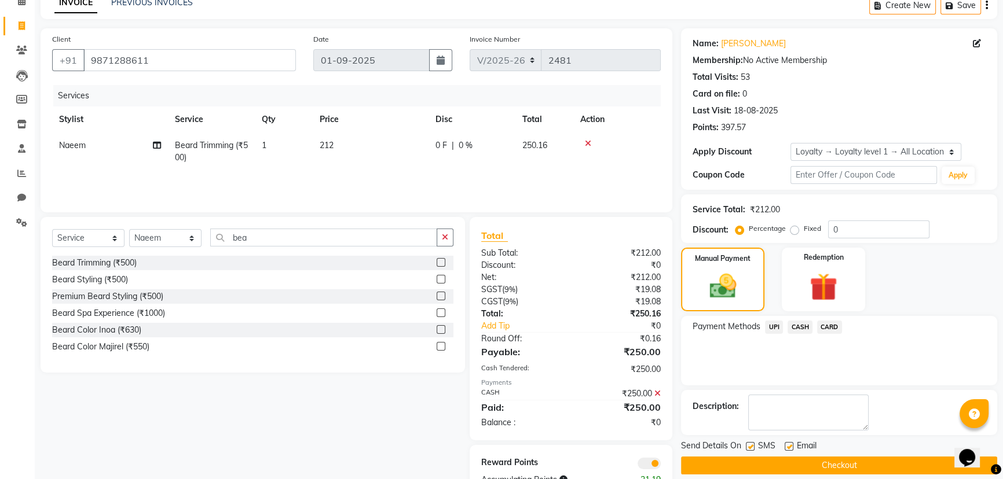
scroll to position [95, 0]
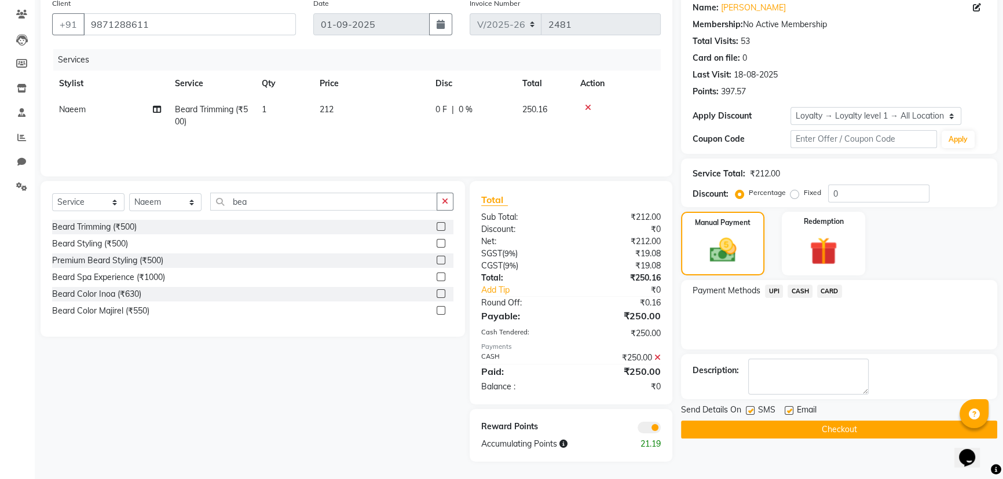
click at [817, 423] on button "Checkout" at bounding box center [839, 430] width 316 height 18
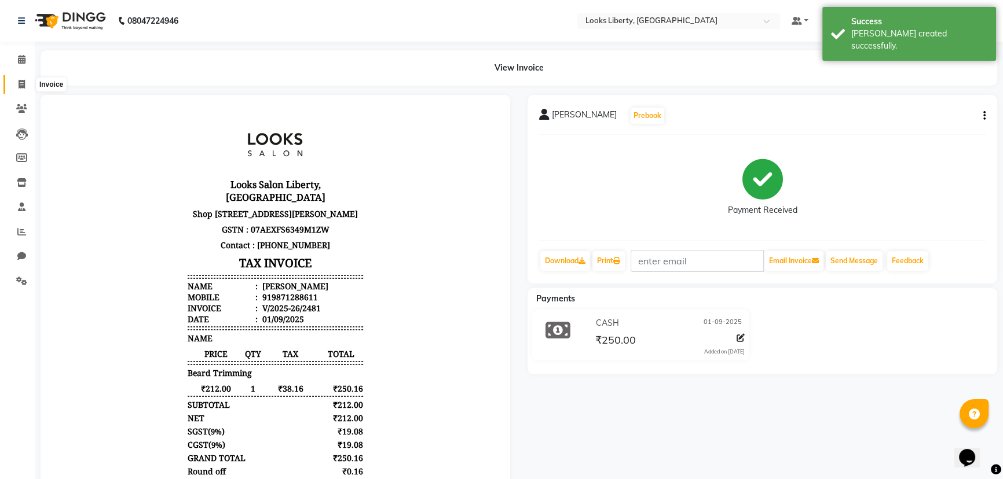
click at [17, 81] on span at bounding box center [22, 84] width 20 height 13
select select "service"
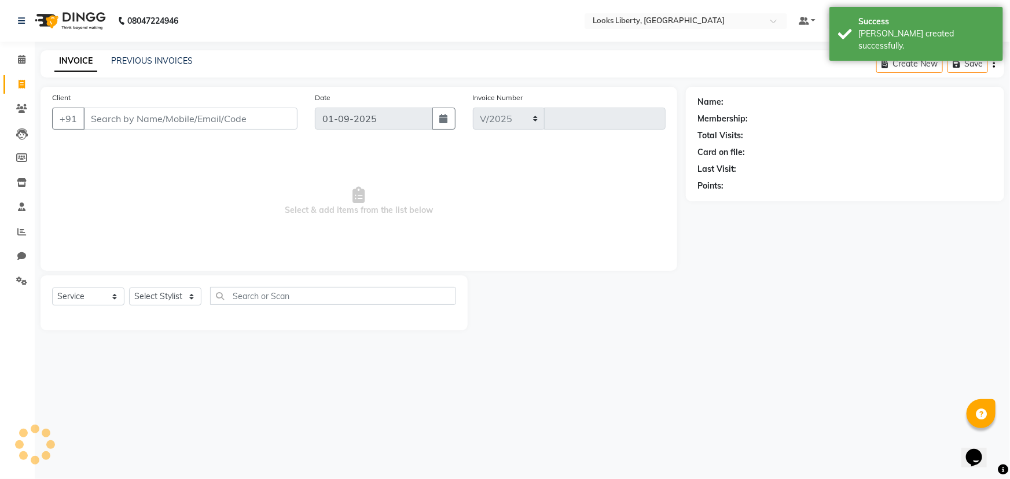
select select "4321"
type input "2482"
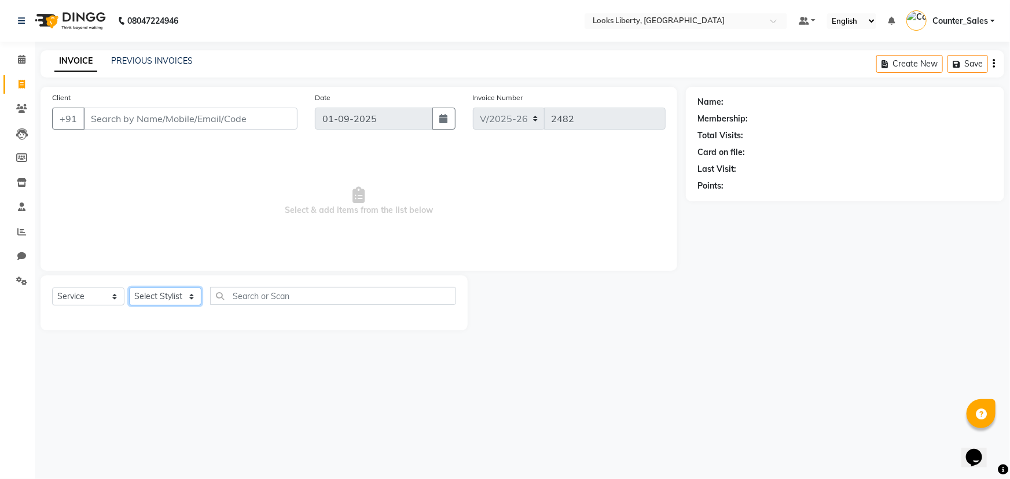
click at [163, 302] on select "Select Stylist [PERSON_NAME] art Counter_Sales Manish_pdct Meet [PERSON_NAME] […" at bounding box center [165, 297] width 72 height 18
select select "57639"
click at [129, 288] on select "Select Stylist [PERSON_NAME] art Counter_Sales Manish_pdct Meet [PERSON_NAME] […" at bounding box center [165, 297] width 72 height 18
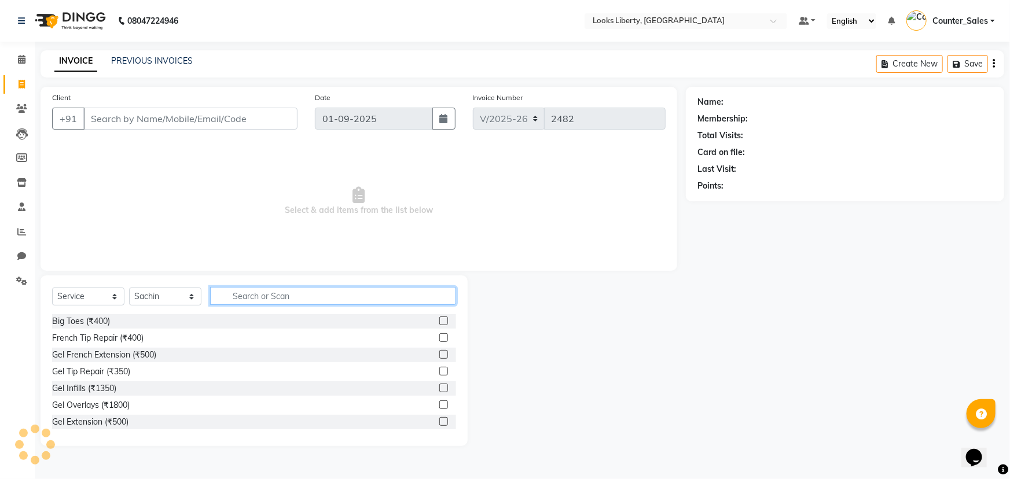
click at [252, 294] on input "text" at bounding box center [333, 296] width 246 height 18
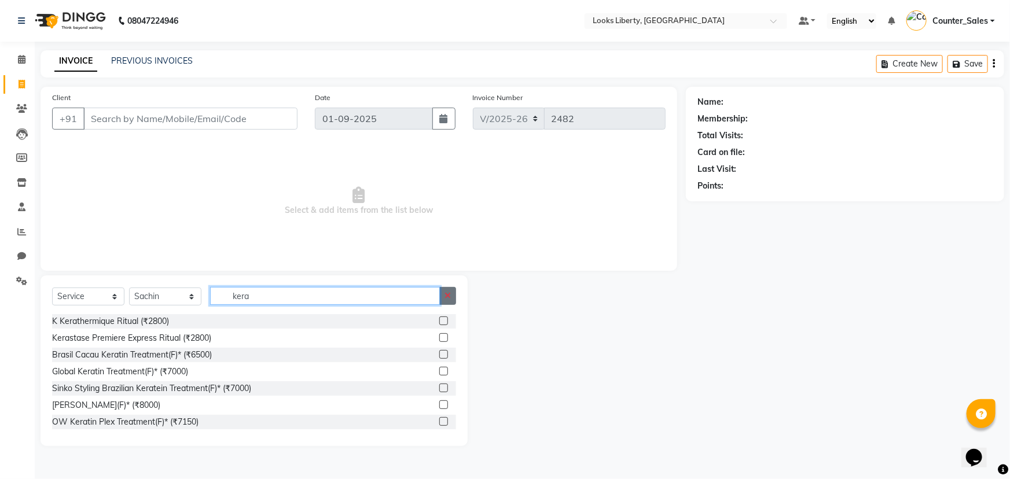
type input "kera"
click at [446, 296] on icon "button" at bounding box center [448, 296] width 6 height 8
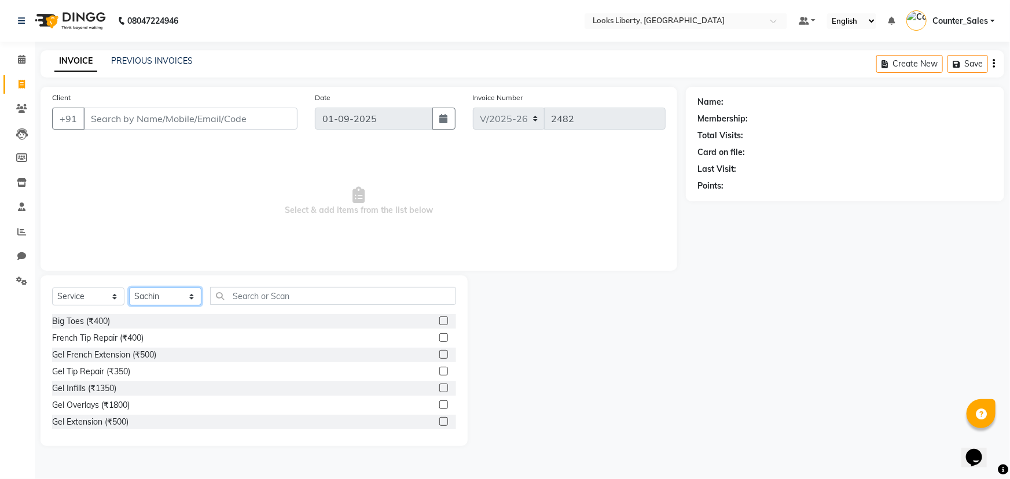
click at [177, 291] on select "Select Stylist [PERSON_NAME] art Counter_Sales Manish_pdct Meet [PERSON_NAME] […" at bounding box center [165, 297] width 72 height 18
click at [129, 288] on select "Select Stylist [PERSON_NAME] art Counter_Sales Manish_pdct Meet [PERSON_NAME] […" at bounding box center [165, 297] width 72 height 18
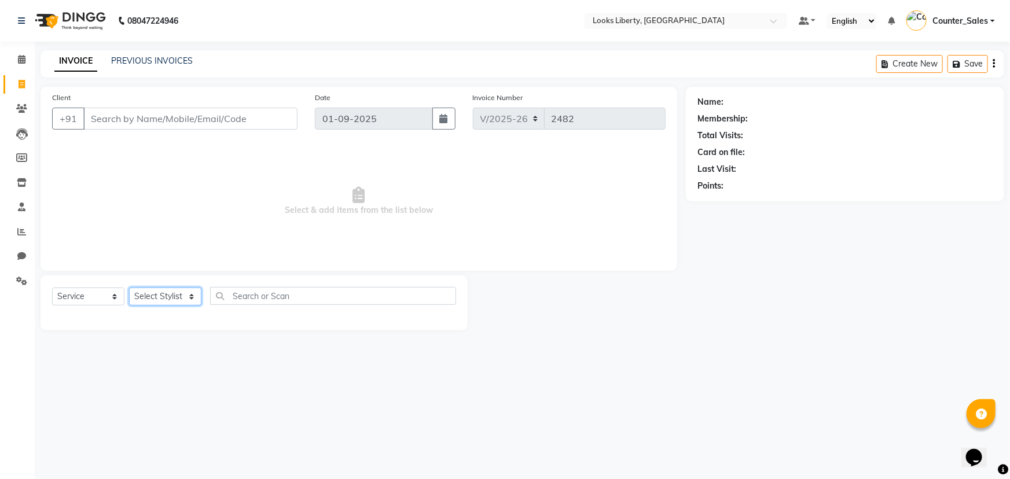
click at [162, 295] on select "Select Stylist [PERSON_NAME] art Counter_Sales Manish_pdct Meet [PERSON_NAME] […" at bounding box center [165, 297] width 72 height 18
select select "29659"
click at [129, 288] on select "Select Stylist [PERSON_NAME] art Counter_Sales Manish_pdct Meet [PERSON_NAME] […" at bounding box center [165, 297] width 72 height 18
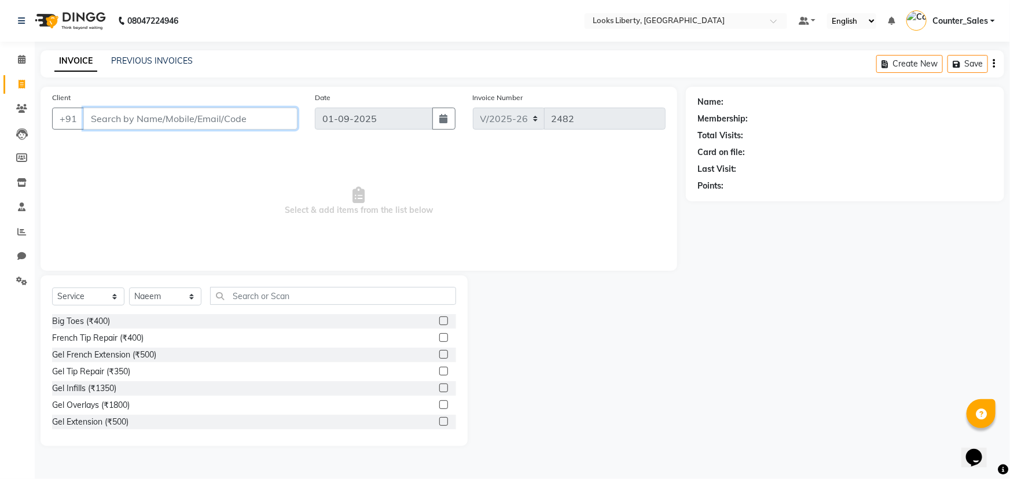
click at [175, 111] on input "Client" at bounding box center [190, 119] width 214 height 22
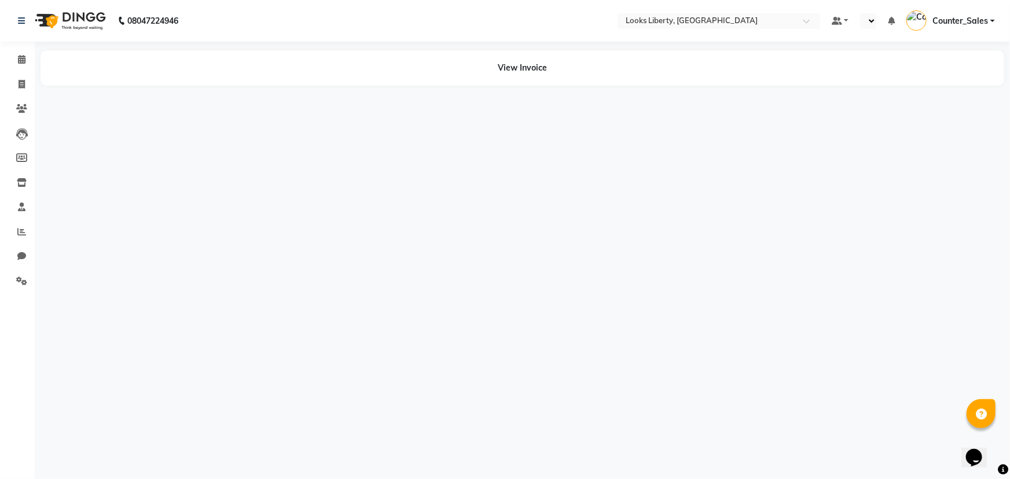
select select "en"
